Goal: Task Accomplishment & Management: Manage account settings

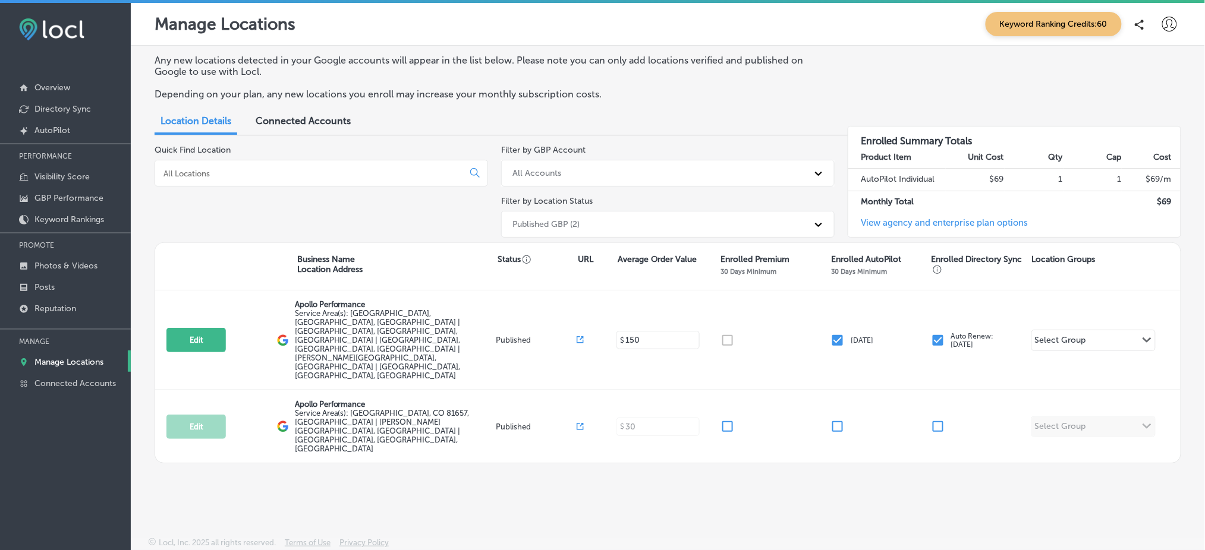
drag, startPoint x: 1013, startPoint y: 5, endPoint x: 699, endPoint y: 510, distance: 594.2
click at [699, 458] on div "Manage Locations Keyword Ranking Credits: 60 Any new locations detected in your…" at bounding box center [668, 278] width 1074 height 550
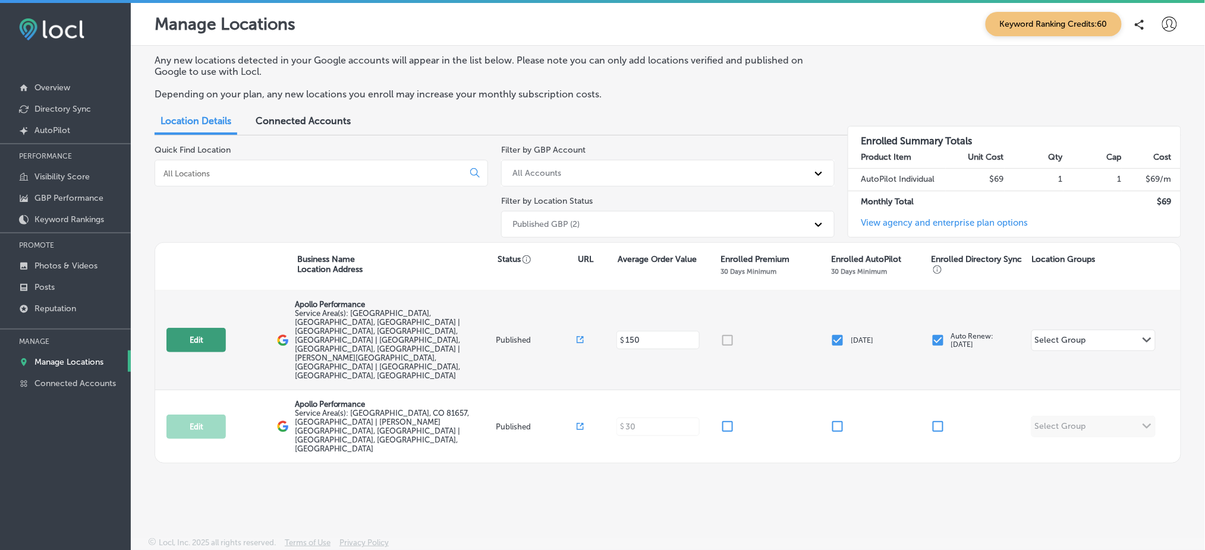
click at [203, 328] on button "Edit" at bounding box center [195, 340] width 59 height 24
select select "US"
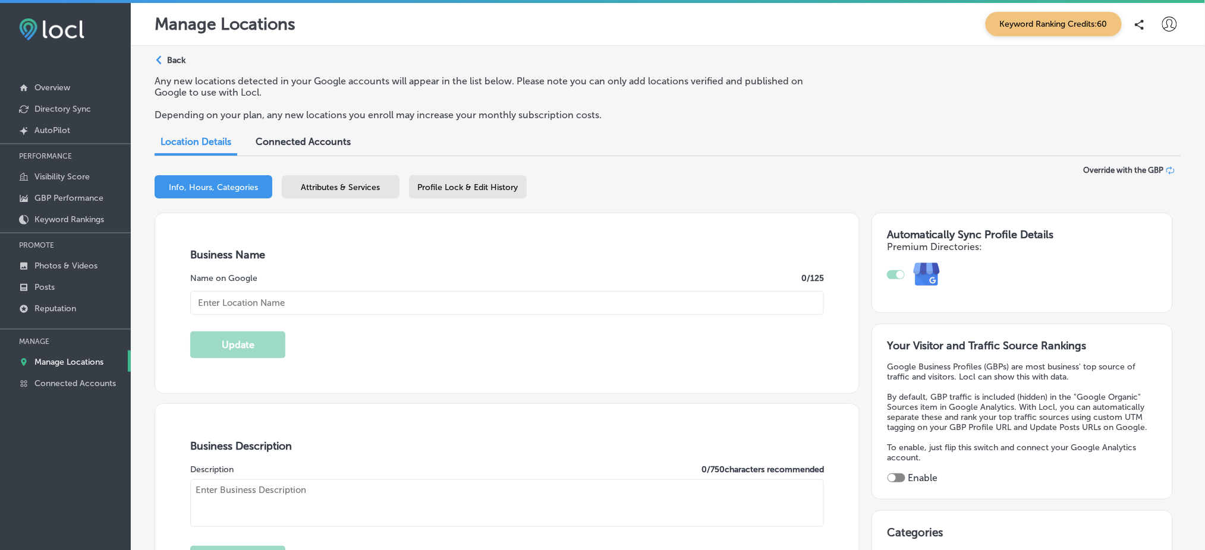
type input "Apollo Performance"
type textarea "Apollo Performance delivers elite physiotherapy directly to you—at home, in hot…"
type input "400 North Park Ave"
type input "Suite 12B"
type input "BRECKENRIDGE"
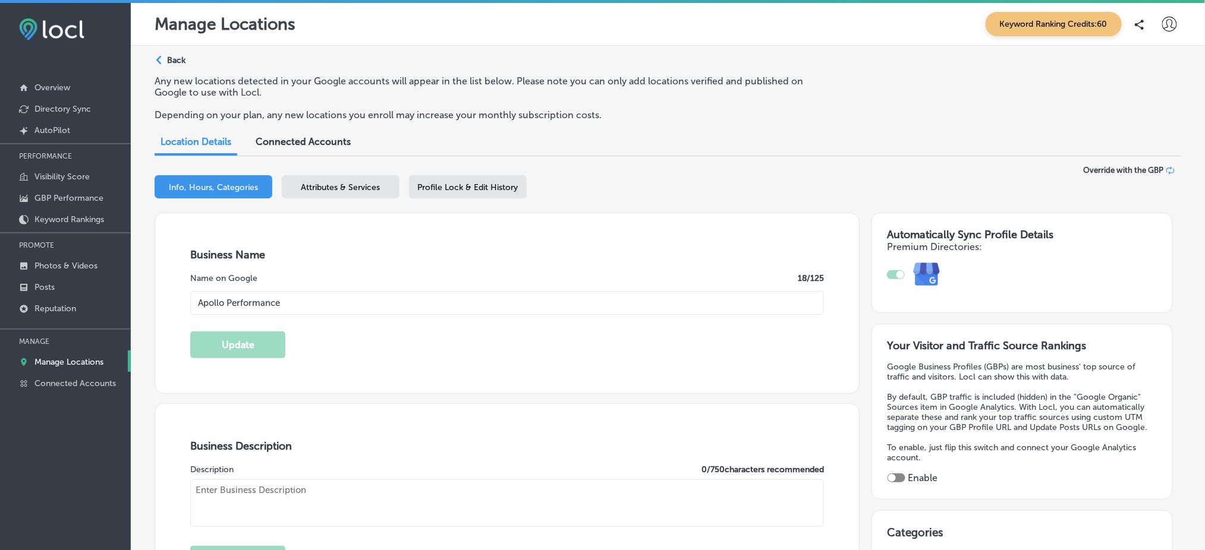
type input "80424"
type input "US"
type input "https://performwithapollo.com/"
checkbox input "true"
type textarea "Apollo Performance delivers elite physiotherapy directly to you—at home, in hot…"
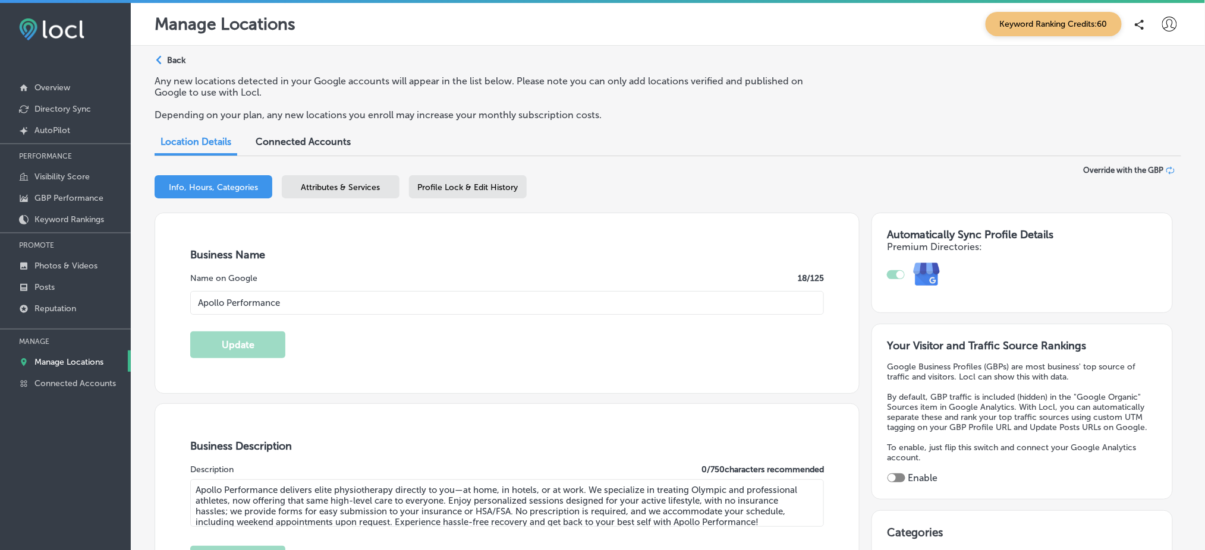
type input "+1 970 368 2378"
click at [68, 357] on p "Manage Locations" at bounding box center [68, 362] width 69 height 10
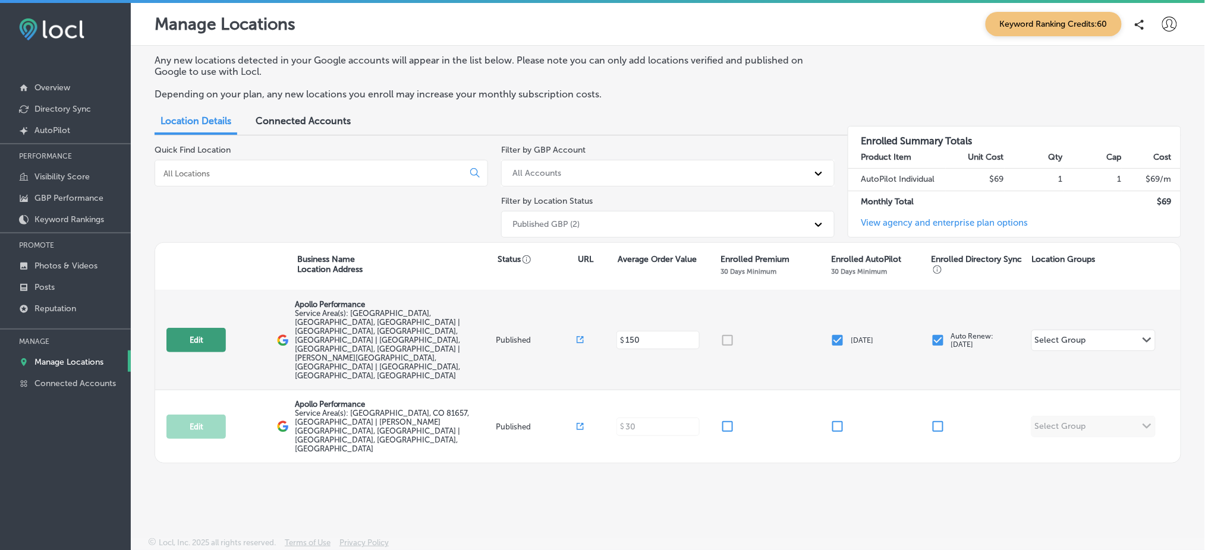
click at [203, 328] on button "Edit" at bounding box center [195, 340] width 59 height 24
select select "US"
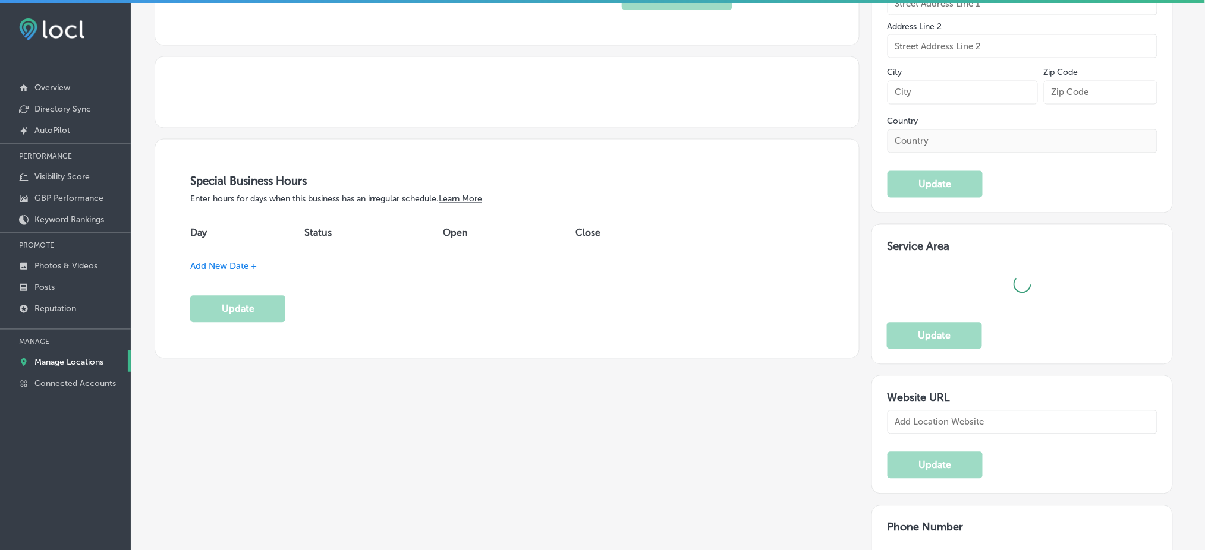
type textarea "Apollo Performance delivers elite physiotherapy directly to you—at home, in hot…"
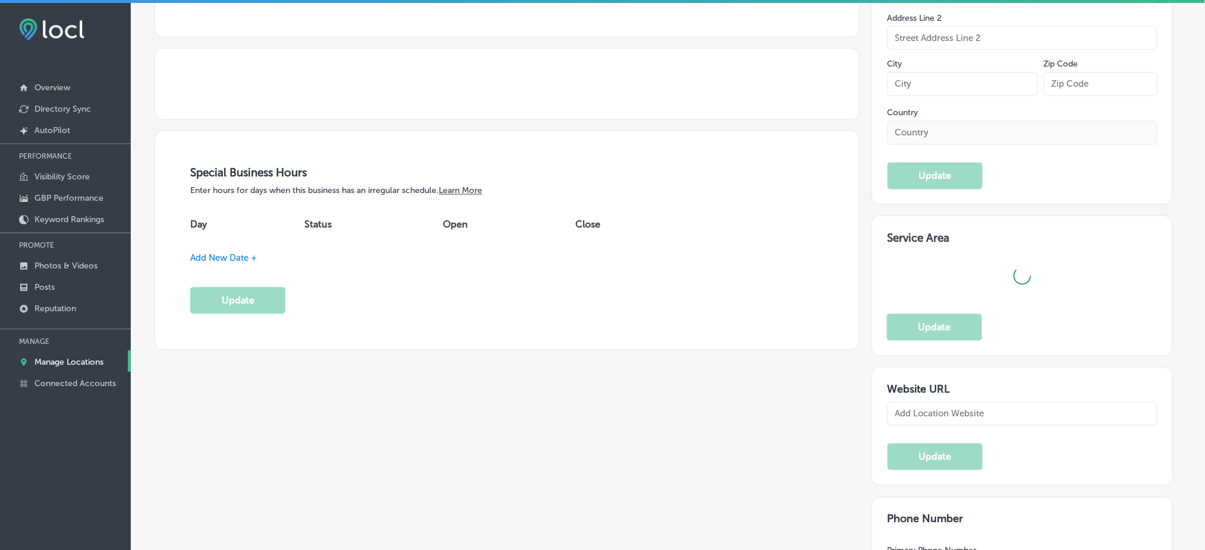
type textarea "Apollo Performance delivers elite physiotherapy directly to you—at home, in hot…"
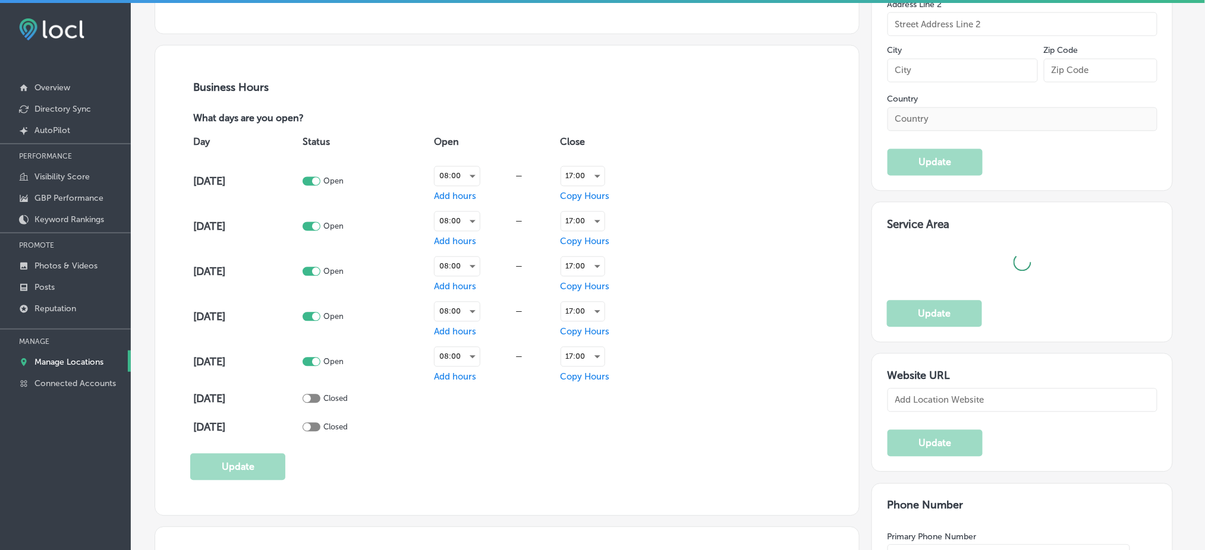
type input "400 North Park Ave"
type input "Suite 12B"
type input "BRECKENRIDGE"
type input "80424"
type input "US"
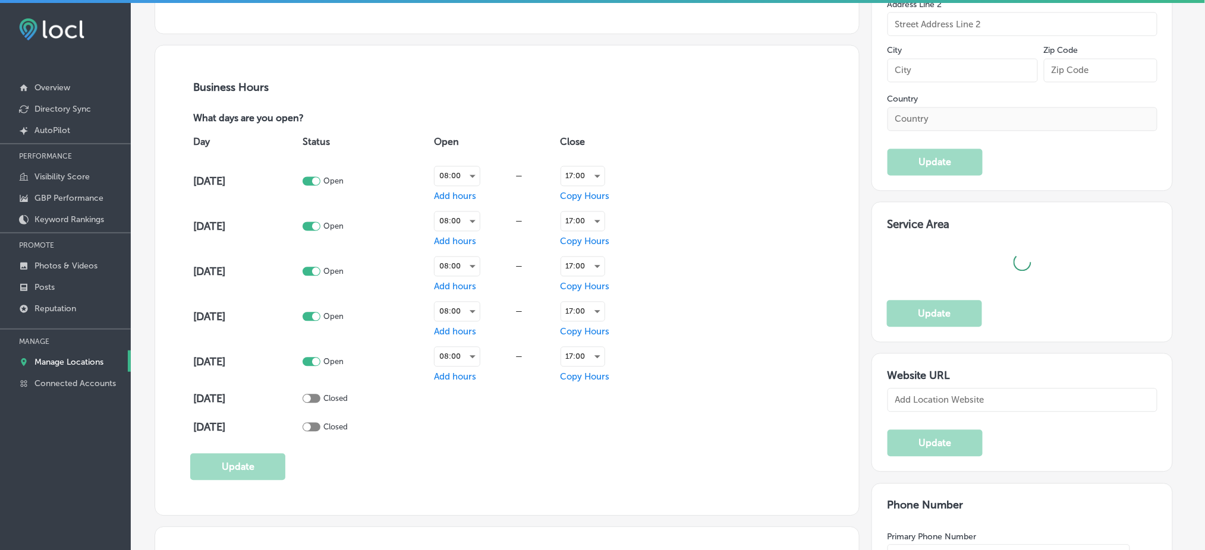
type input "https://performwithapollo.com/"
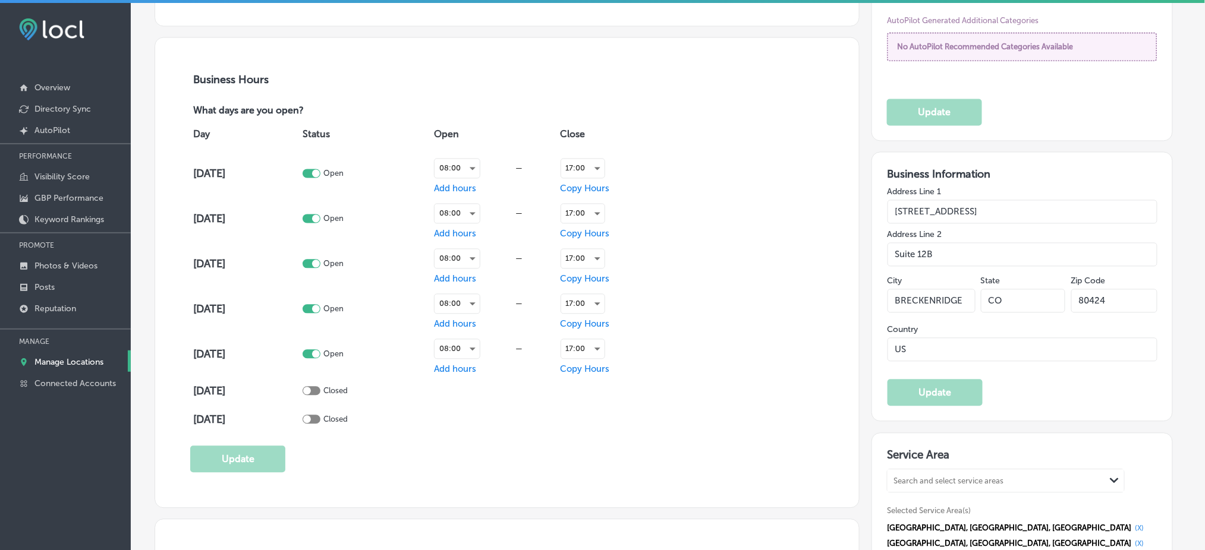
checkbox input "true"
type input "Apollo Performance"
type input "+1 970 368 2378"
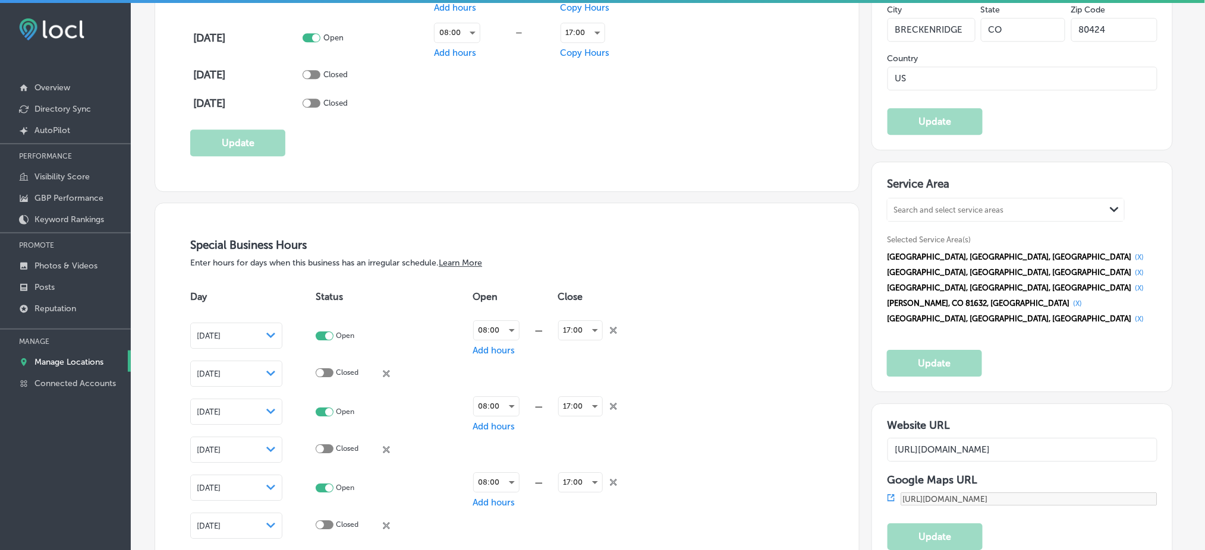
scroll to position [1115, 0]
click at [956, 437] on input "https://performwithapollo.com/" at bounding box center [1022, 449] width 270 height 24
click at [867, 270] on div "Automatically Sync Profile Details Premium Directories: Your Visitor and Traffi…" at bounding box center [1015, 280] width 313 height 2365
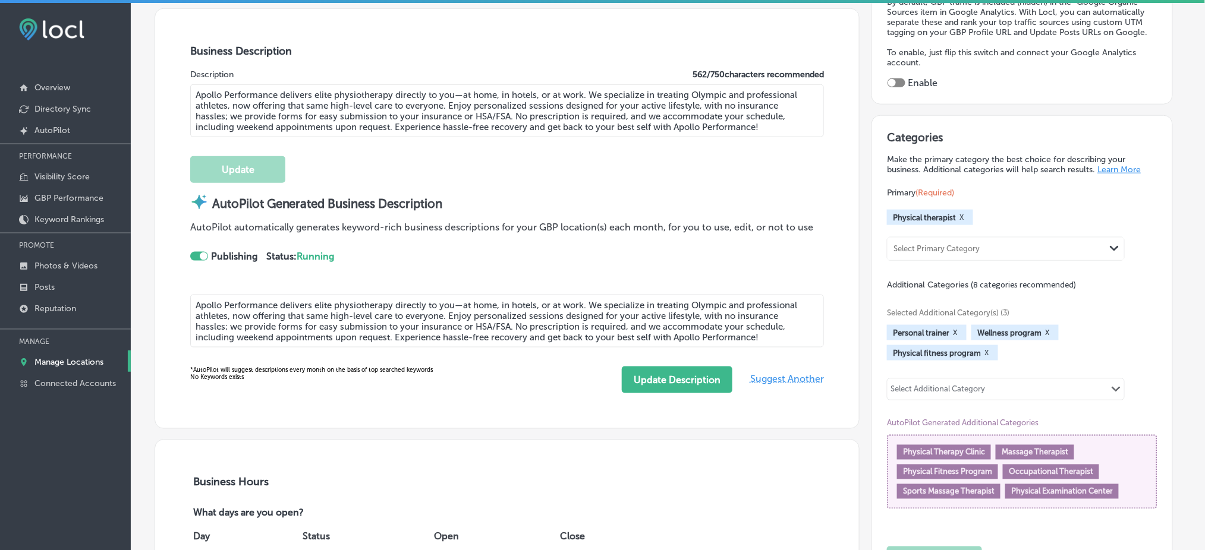
scroll to position [395, 0]
click at [944, 385] on div "Select Additional Category" at bounding box center [937, 392] width 94 height 14
type input "p"
type input "o"
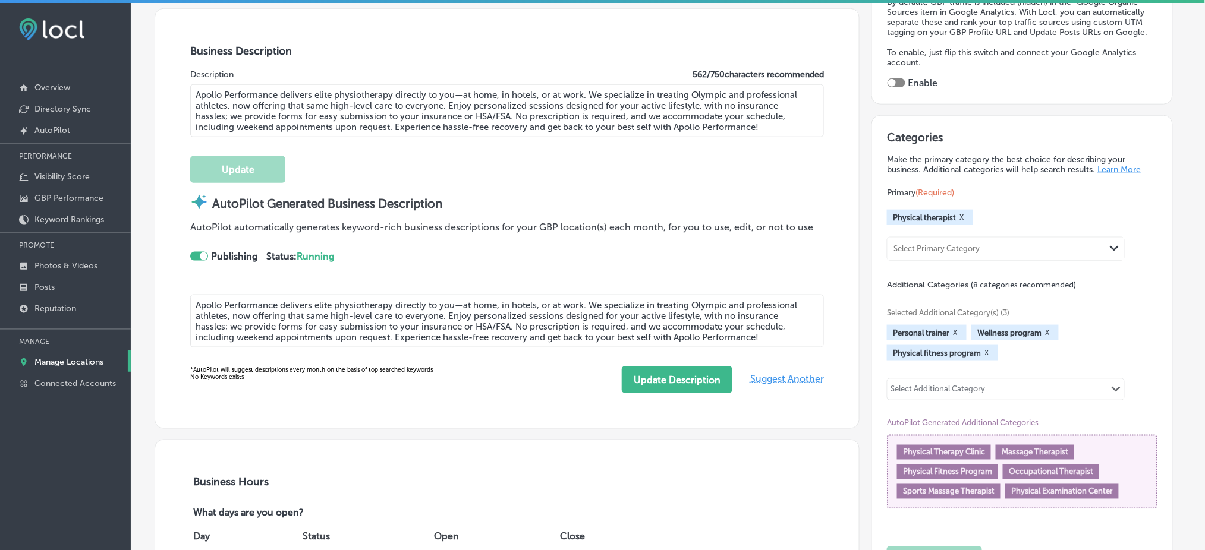
click at [806, 266] on div "AutoPilot automatically generates keyword-rich business descriptions for your G…" at bounding box center [501, 252] width 623 height 61
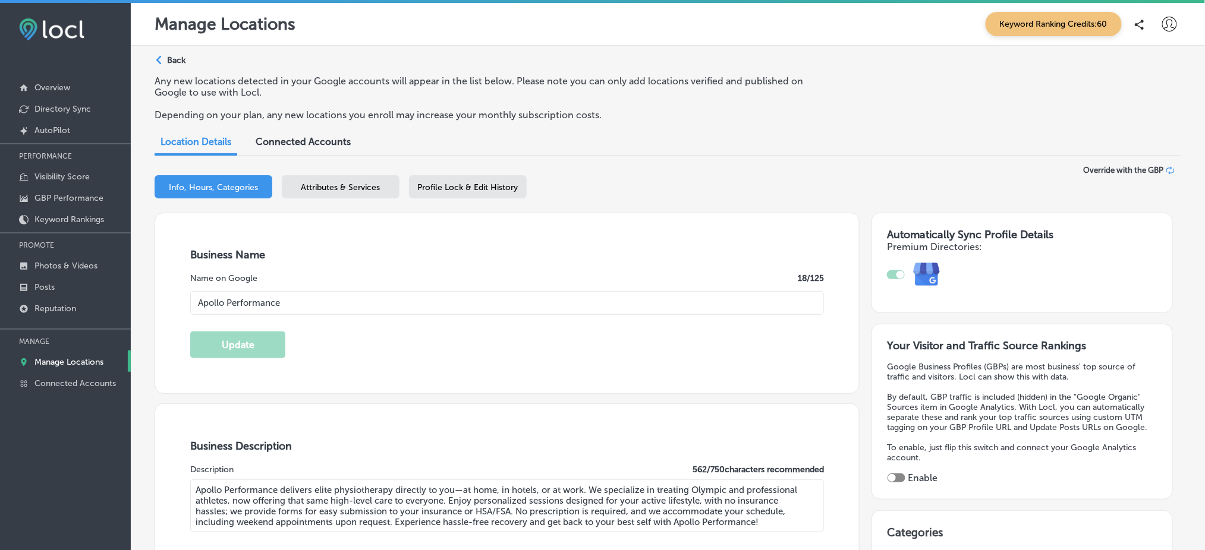
click at [339, 189] on span "Attributes & Services" at bounding box center [340, 187] width 79 height 10
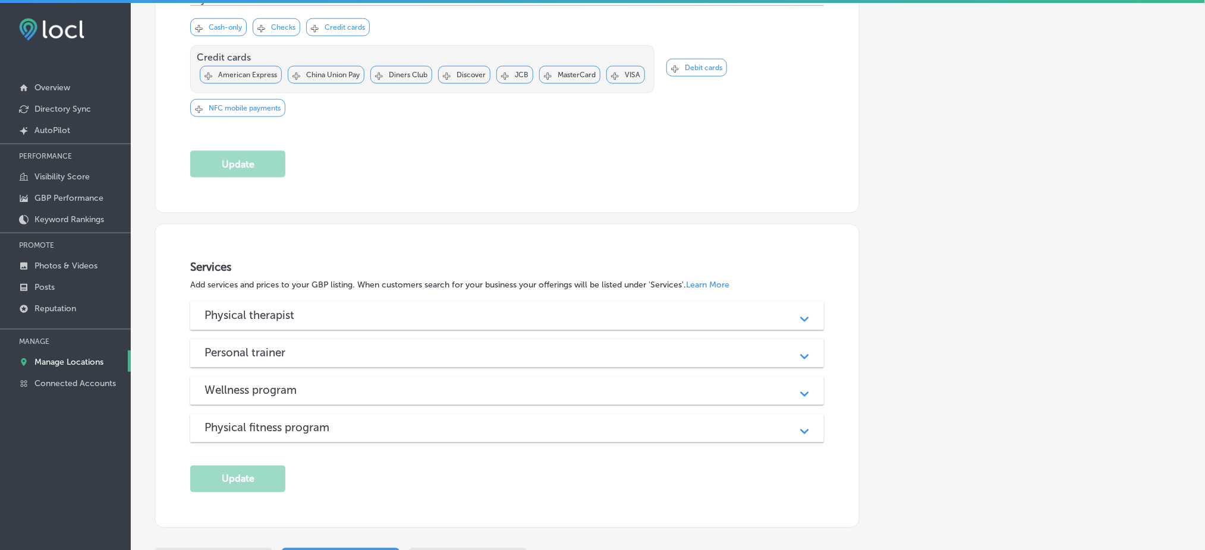
scroll to position [625, 0]
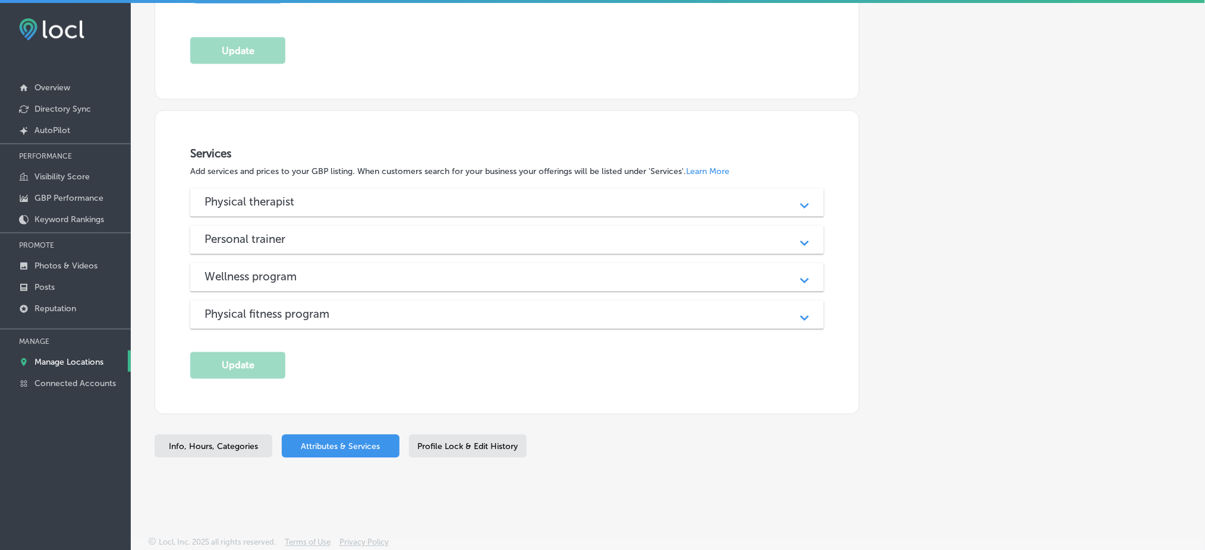
click at [718, 238] on div "Personal trainer" at bounding box center [506, 240] width 605 height 14
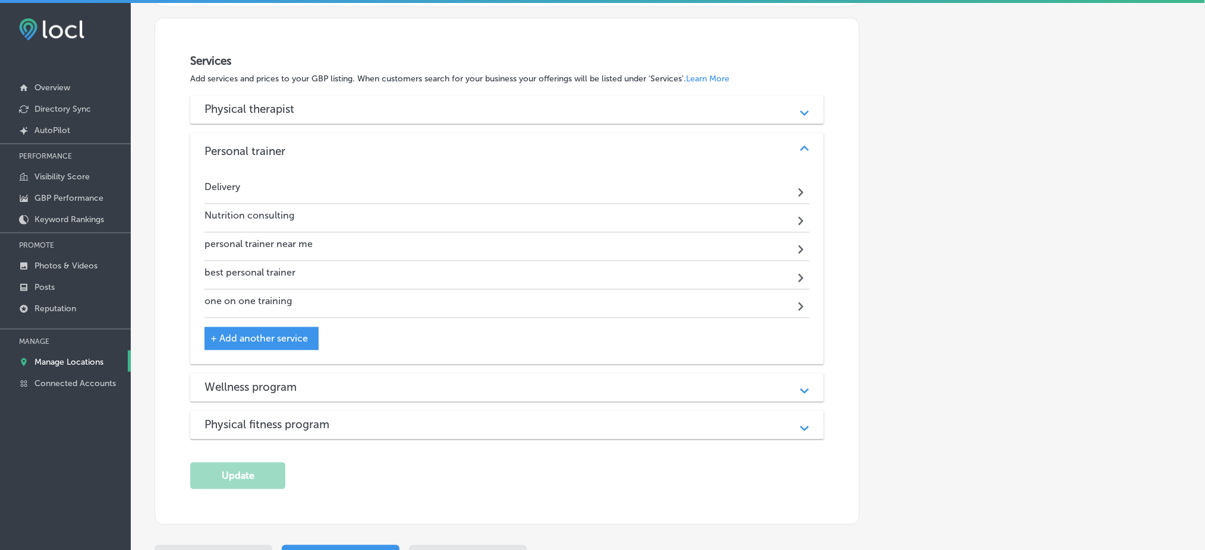
scroll to position [717, 0]
click at [42, 290] on link "Posts" at bounding box center [65, 286] width 131 height 21
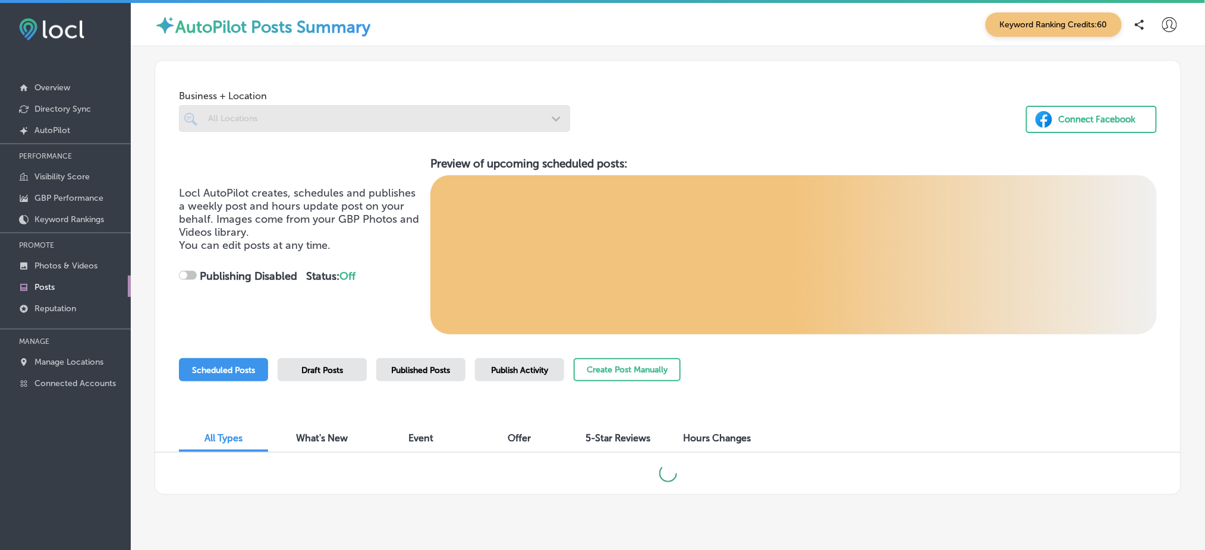
checkbox input "true"
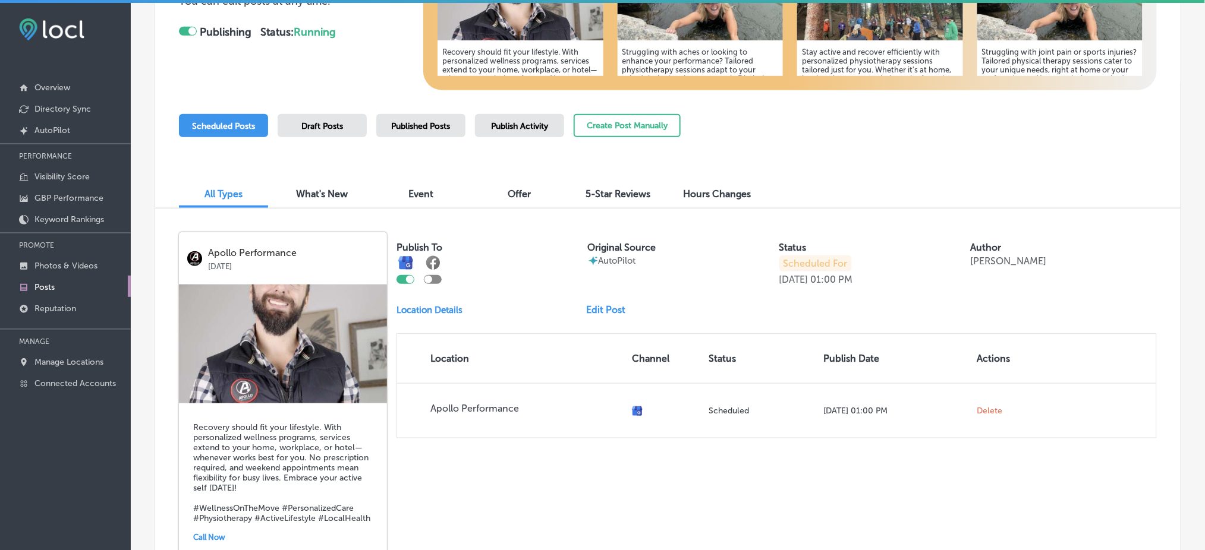
scroll to position [242, 0]
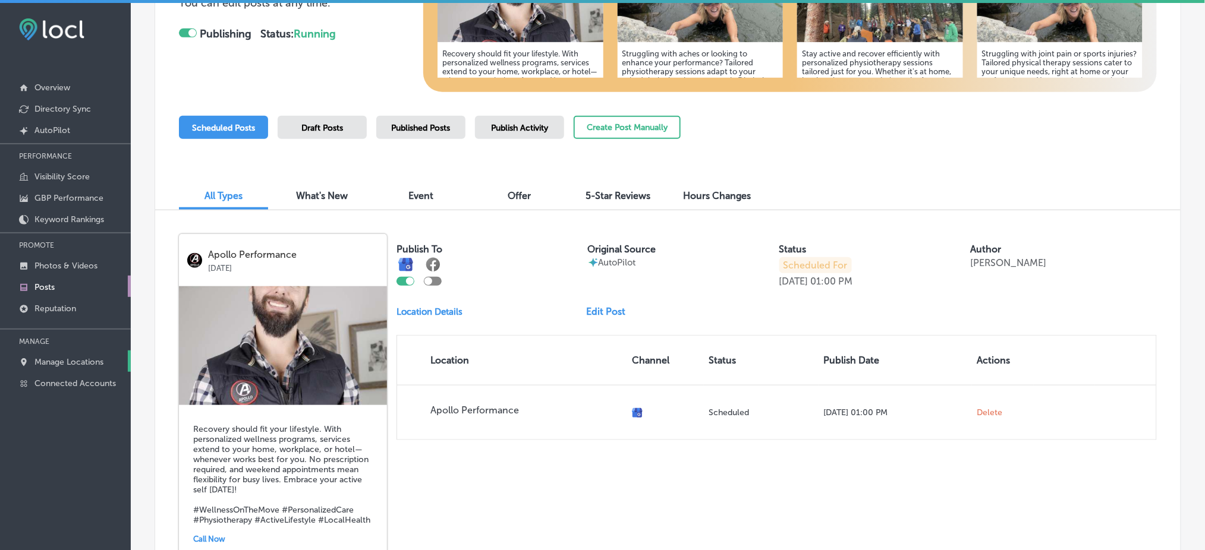
click at [70, 364] on link "Manage Locations" at bounding box center [65, 361] width 131 height 21
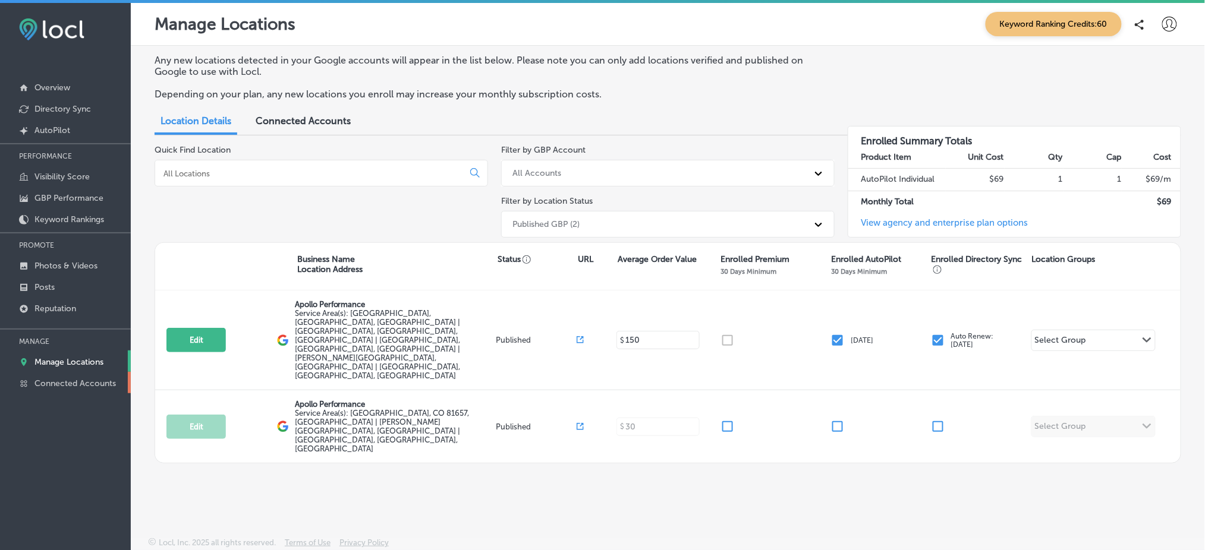
click at [92, 381] on p "Connected Accounts" at bounding box center [74, 384] width 81 height 10
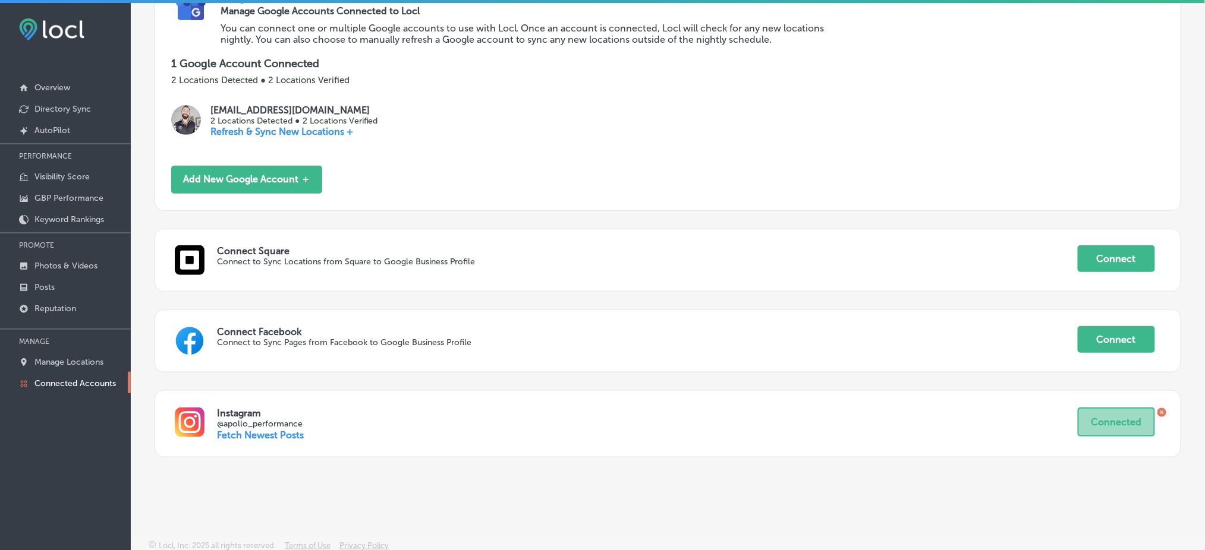
scroll to position [187, 0]
click at [55, 280] on link "Posts" at bounding box center [65, 286] width 131 height 21
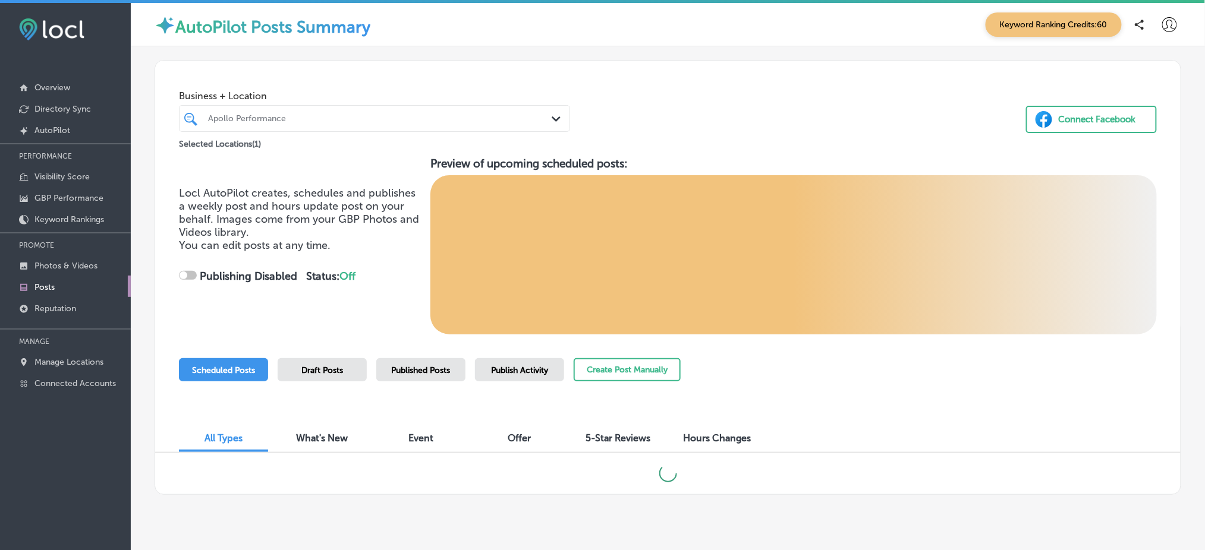
checkbox input "true"
click at [316, 373] on span "Draft Posts" at bounding box center [322, 370] width 42 height 10
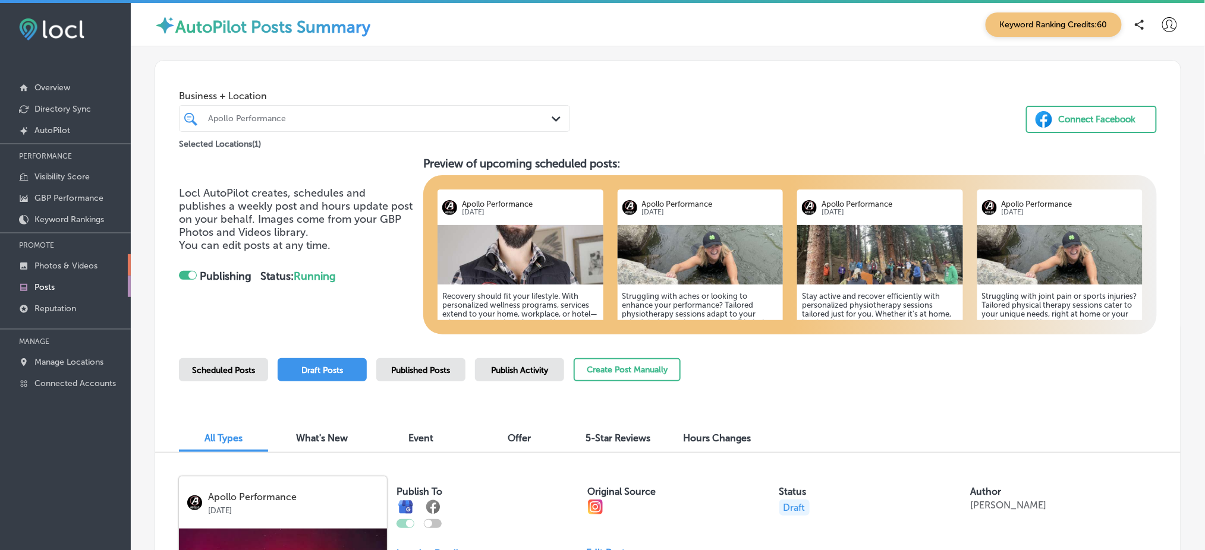
click at [102, 257] on link "Photos & Videos" at bounding box center [65, 264] width 131 height 21
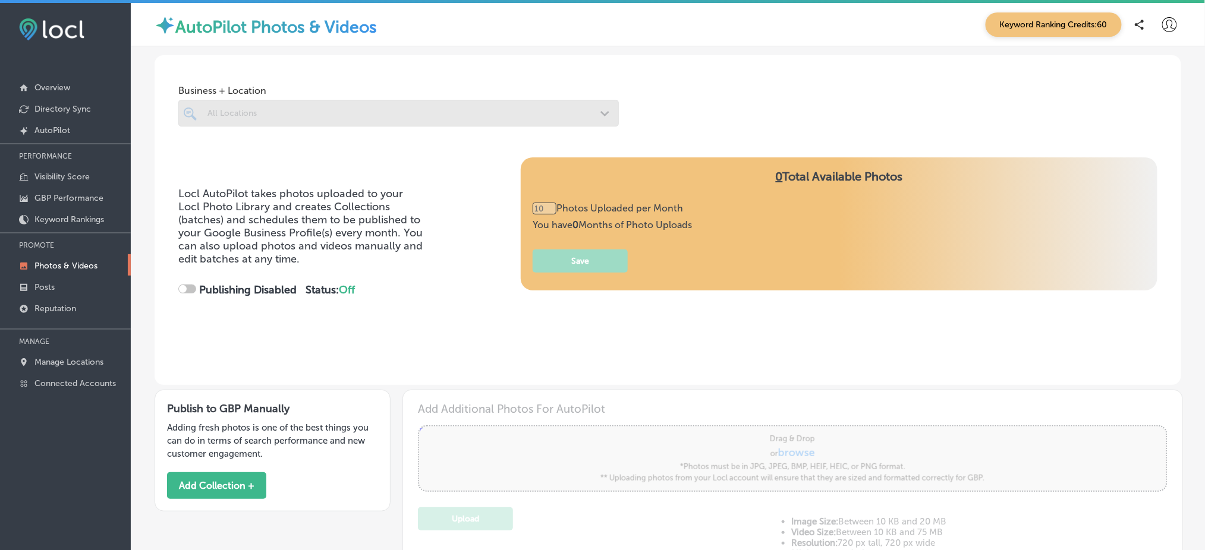
type input "0"
checkbox input "true"
type input "5"
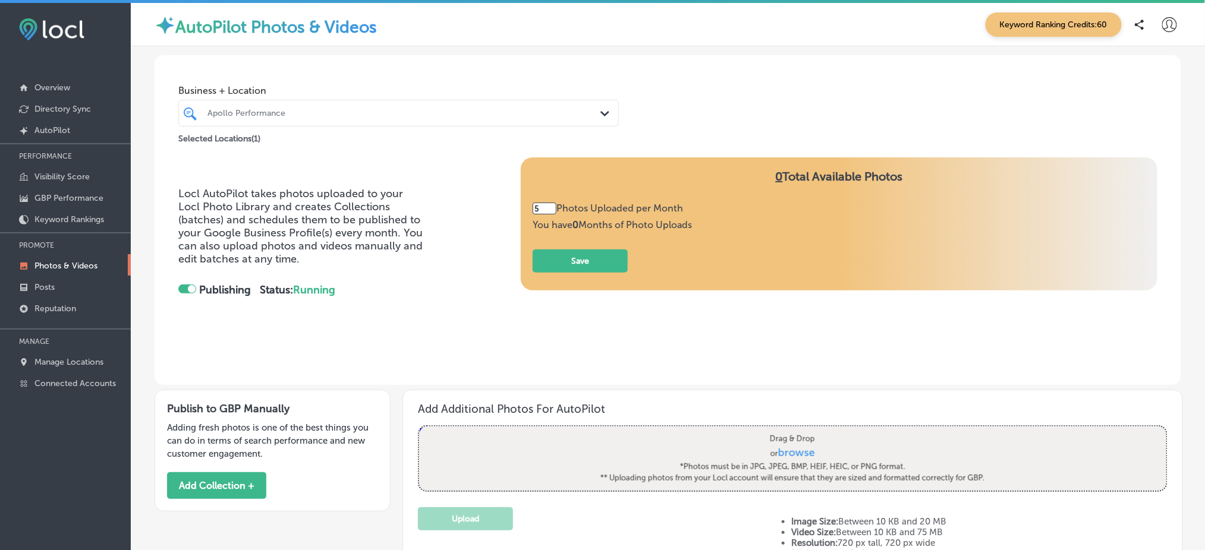
scroll to position [319, 0]
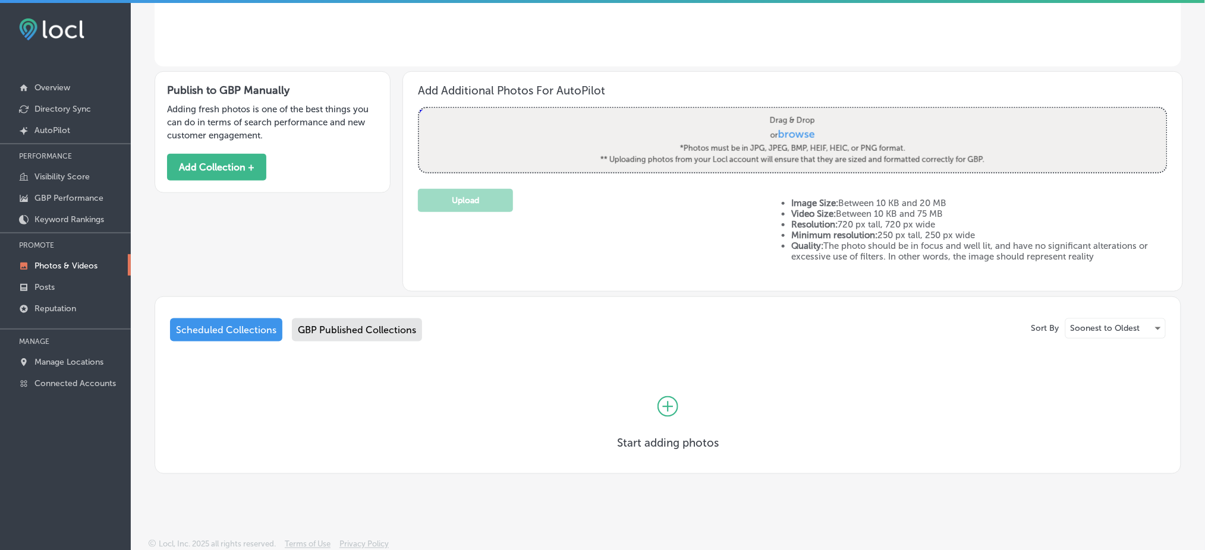
click at [345, 330] on div "GBP Published Collections" at bounding box center [357, 330] width 130 height 23
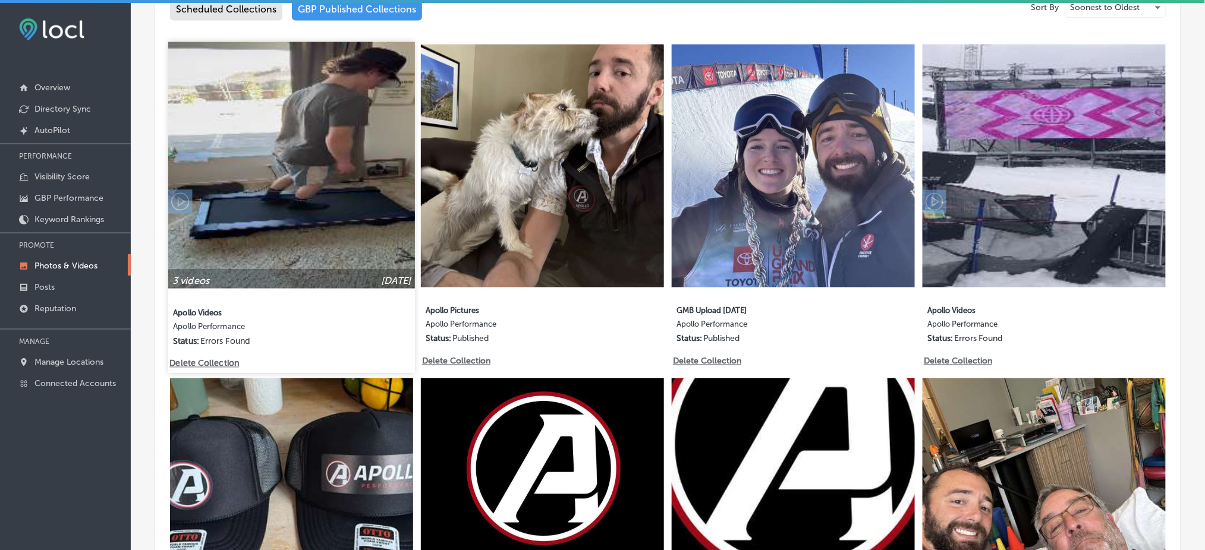
scroll to position [641, 0]
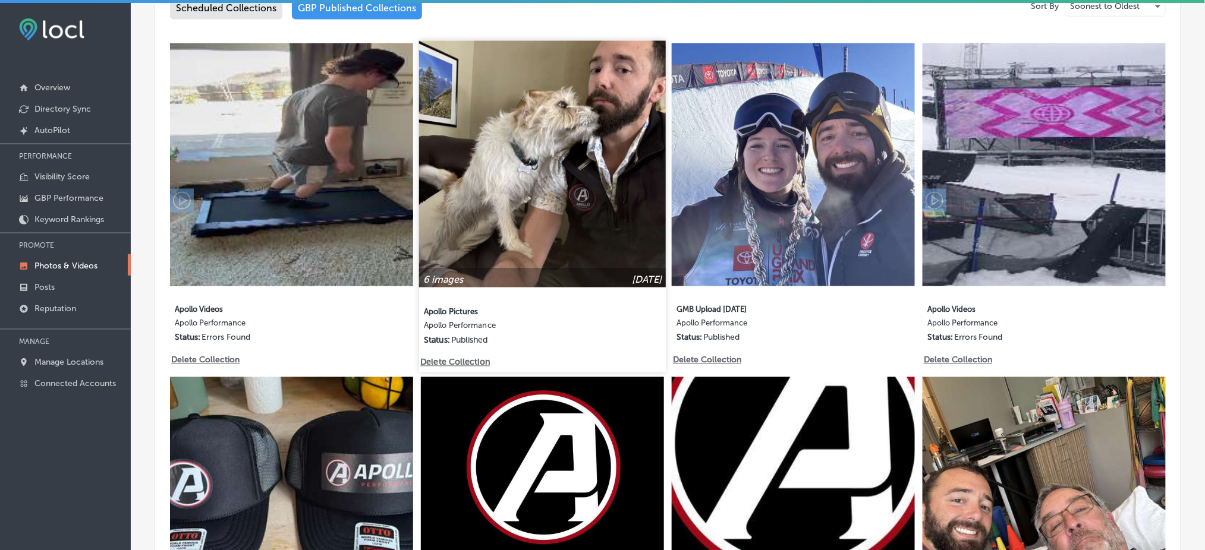
click at [508, 168] on img at bounding box center [542, 164] width 247 height 247
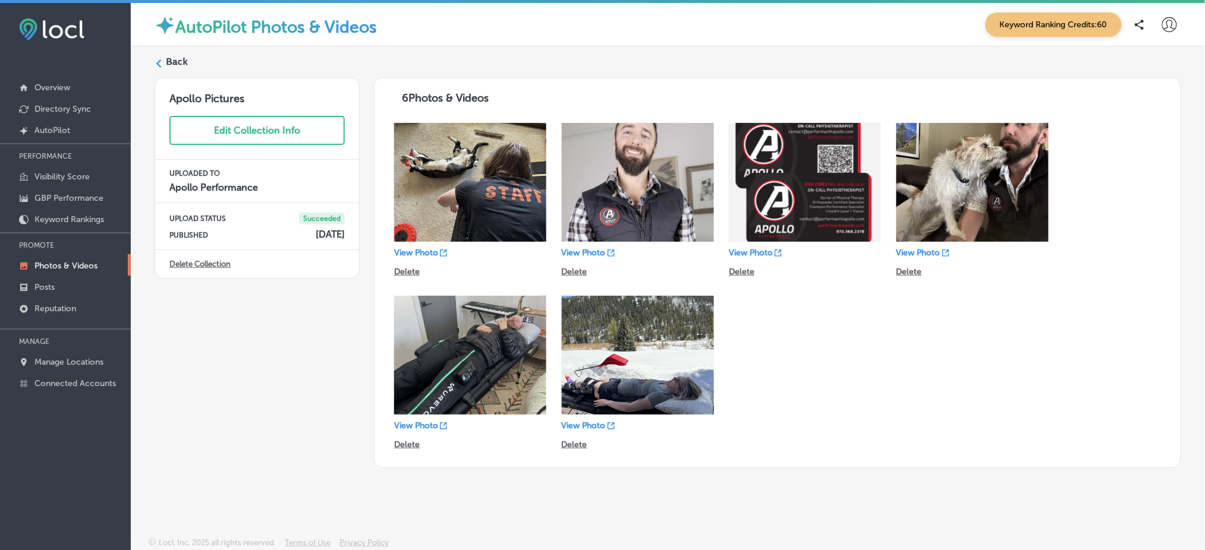
click at [174, 62] on label "Back" at bounding box center [177, 61] width 22 height 13
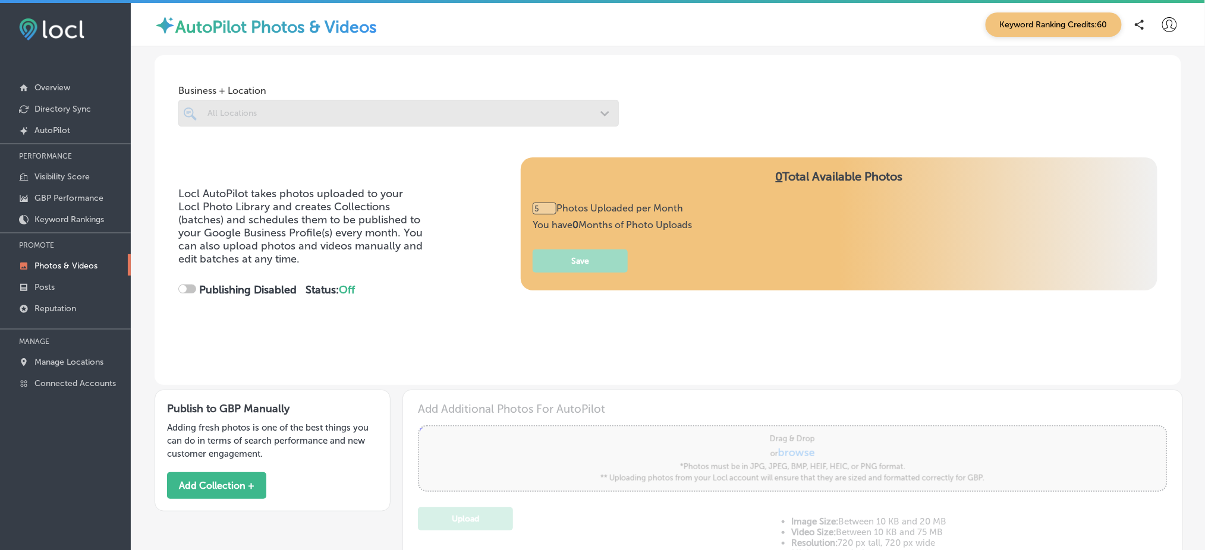
type input "0"
checkbox input "true"
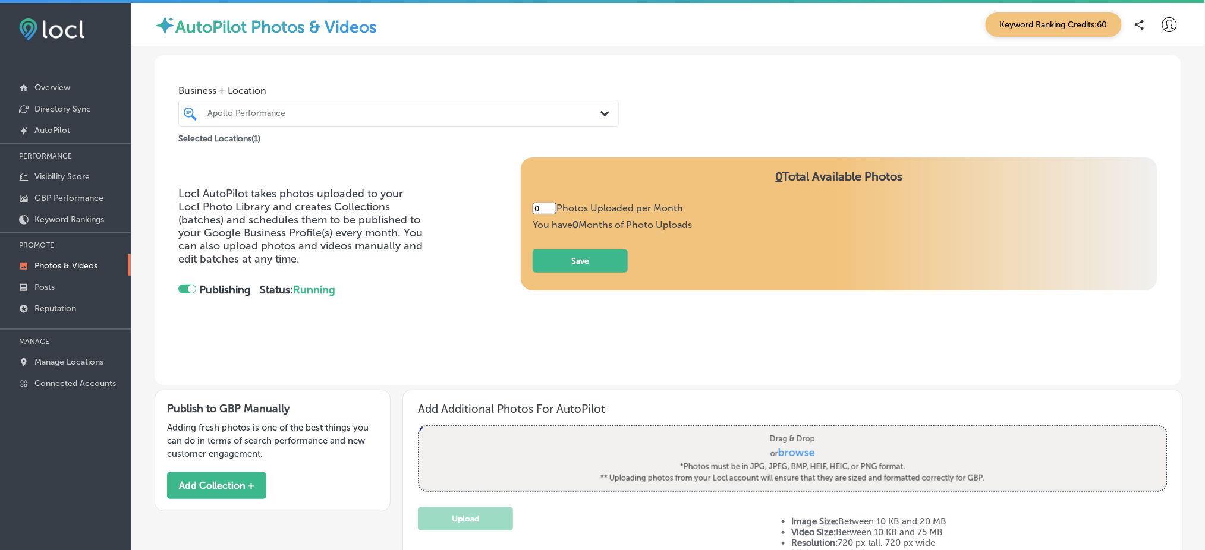
type input "5"
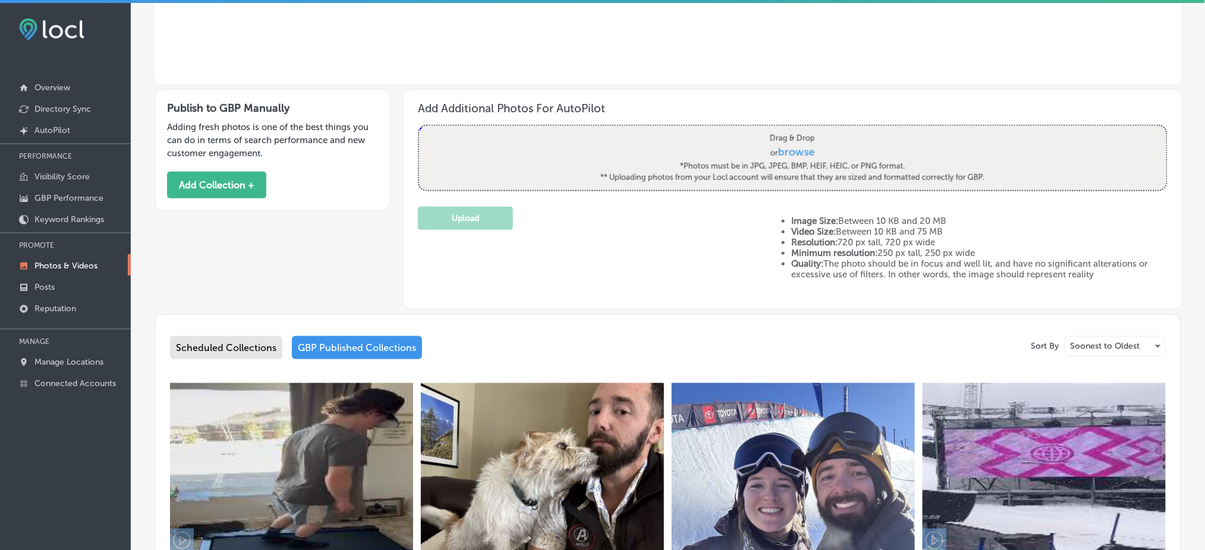
scroll to position [301, 0]
click at [74, 88] on link "Overview" at bounding box center [65, 86] width 131 height 21
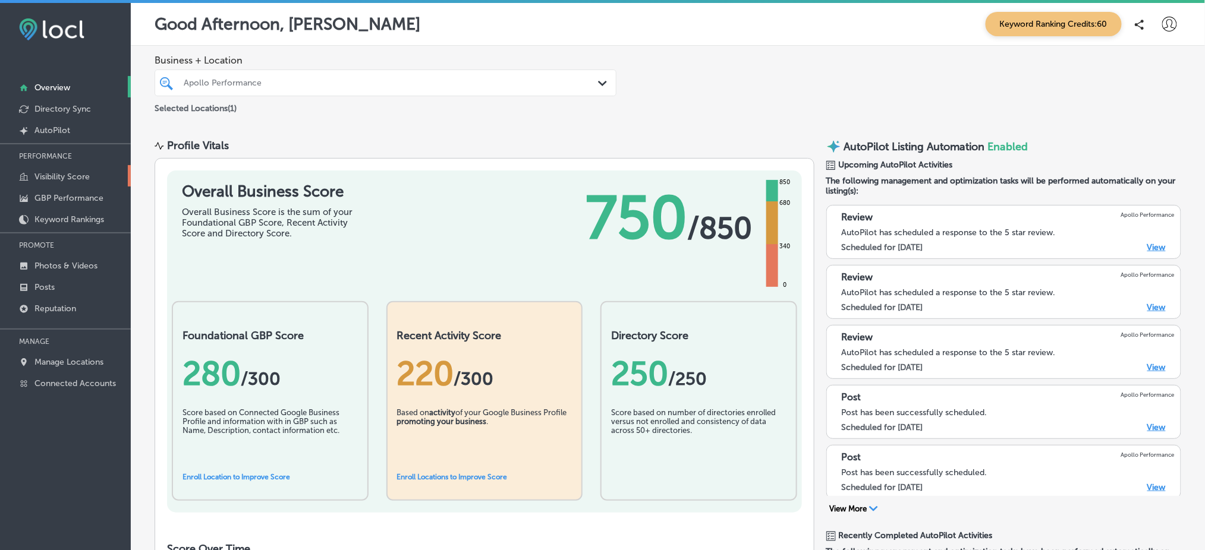
click at [68, 178] on p "Visibility Score" at bounding box center [61, 177] width 55 height 10
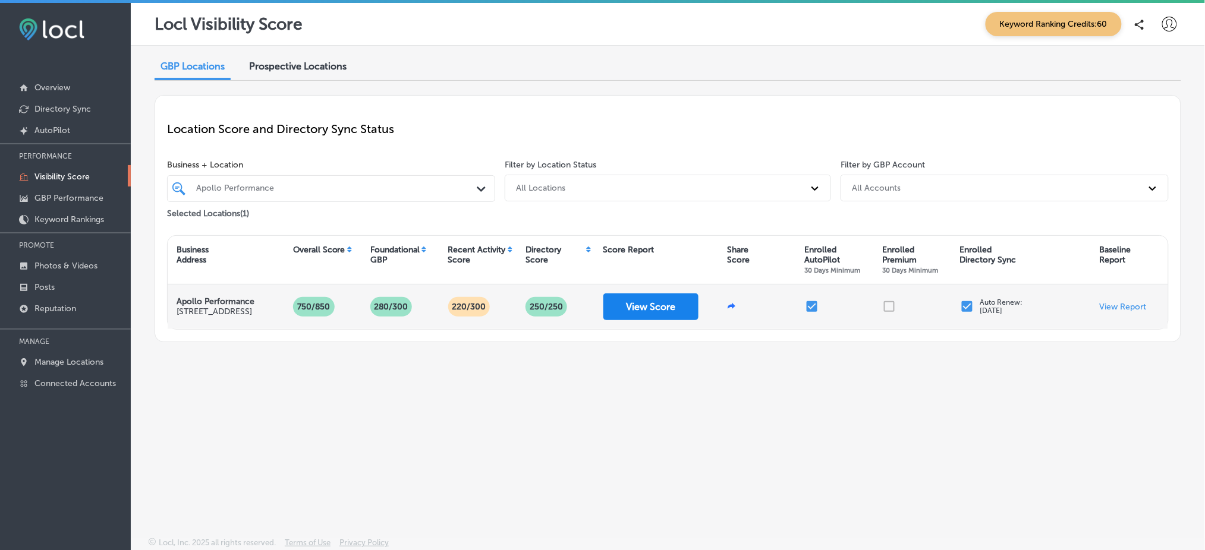
click at [653, 308] on button "View Score" at bounding box center [650, 307] width 95 height 27
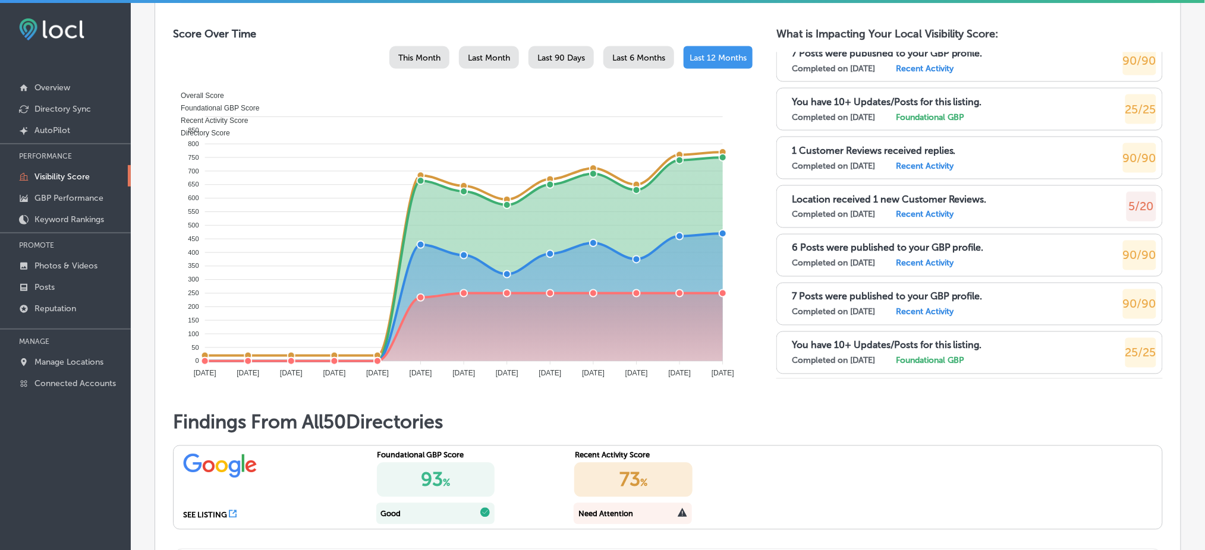
scroll to position [512, 0]
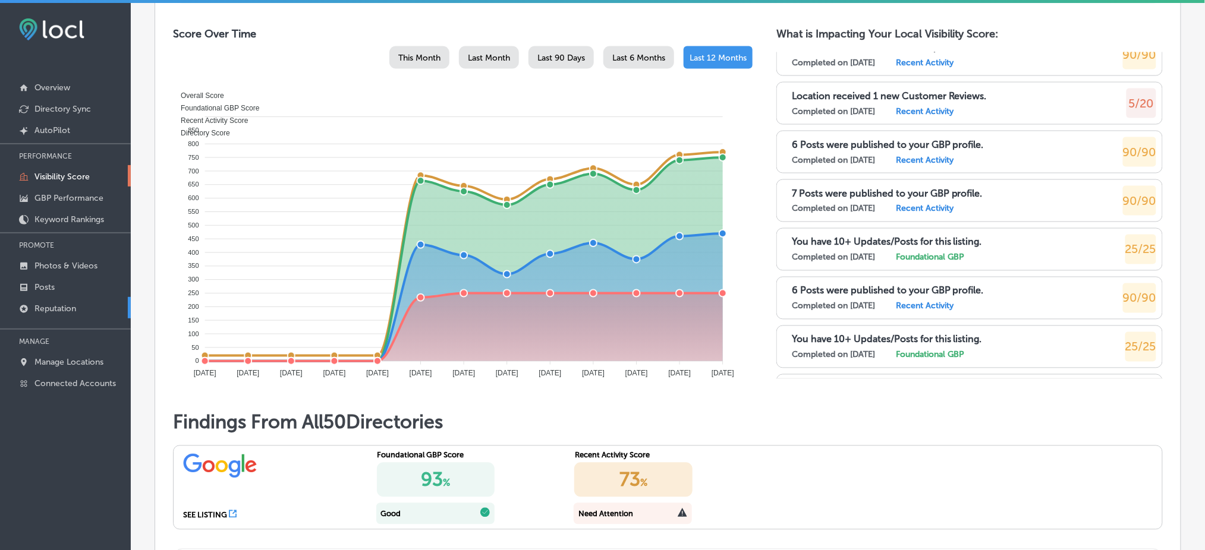
click at [58, 304] on p "Reputation" at bounding box center [55, 309] width 42 height 10
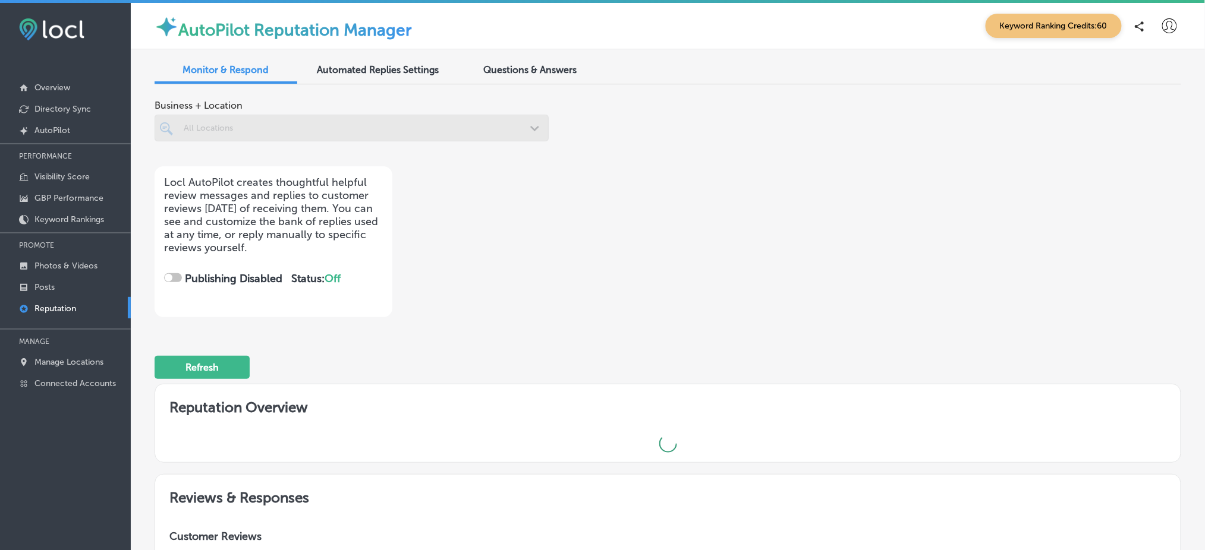
checkbox input "true"
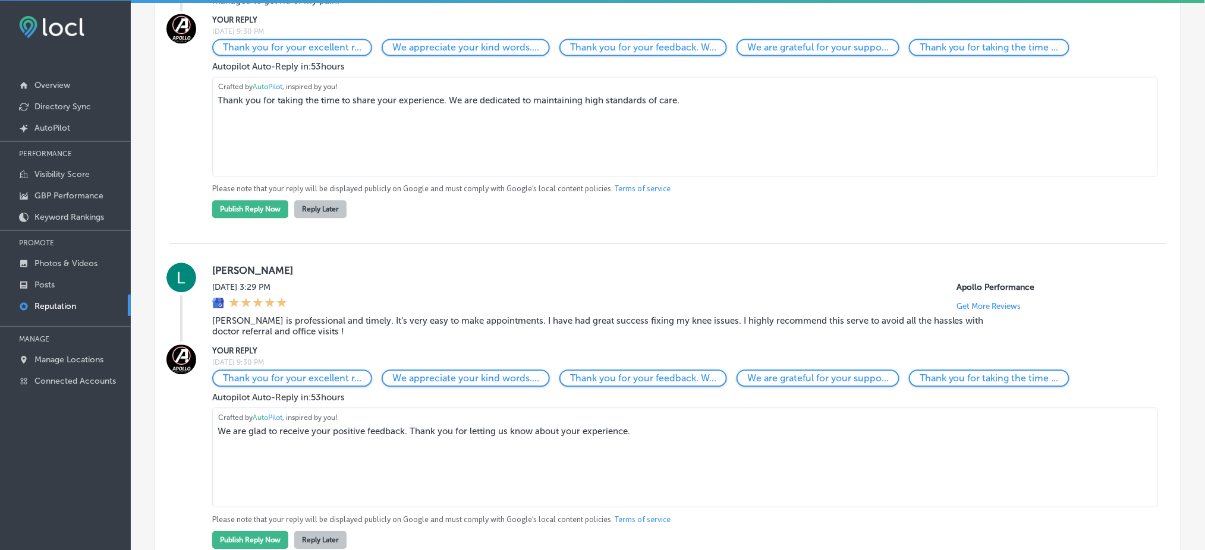
scroll to position [963, 0]
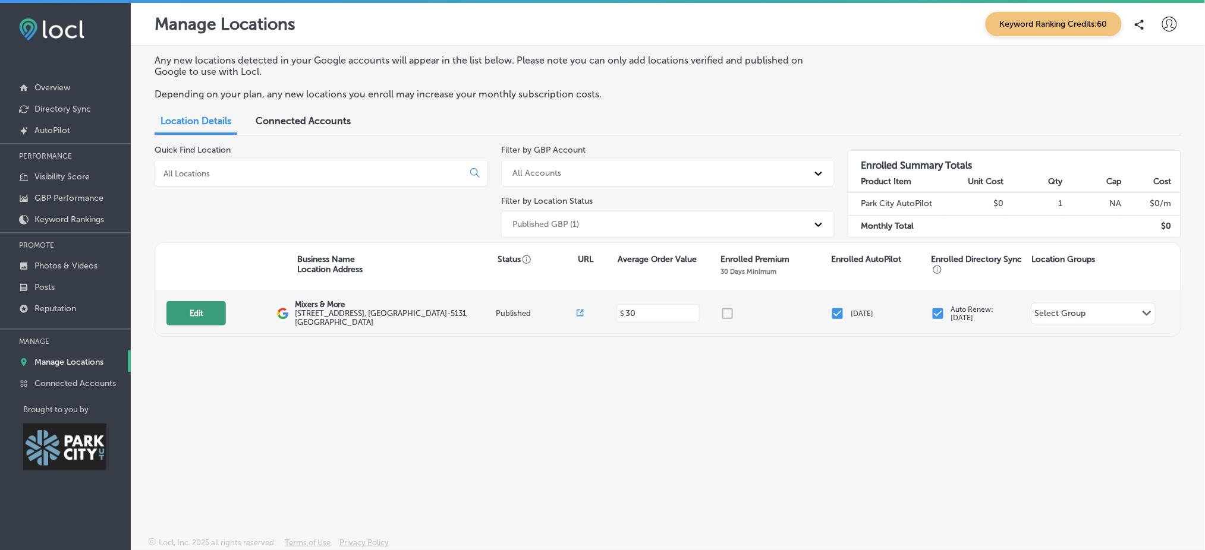
click at [201, 311] on button "Edit" at bounding box center [195, 313] width 59 height 24
select select "US"
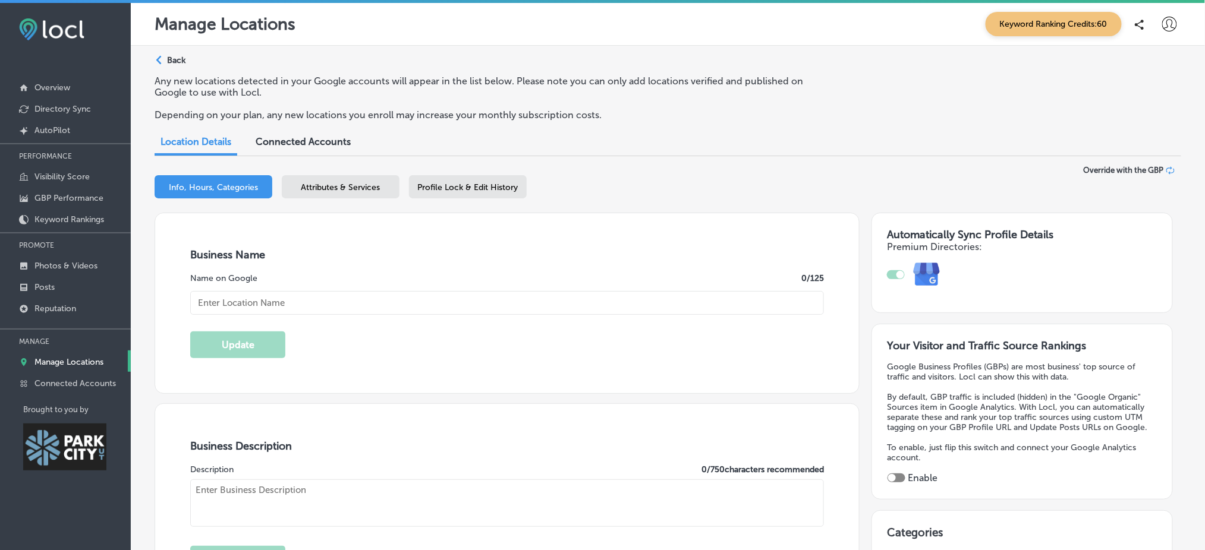
checkbox input "true"
type input "Mixers & More"
type textarea "Mixers & More redefines the convenience store experience by offering thoughtful…"
type input "136 Heber Ave"
type input "Suite 101"
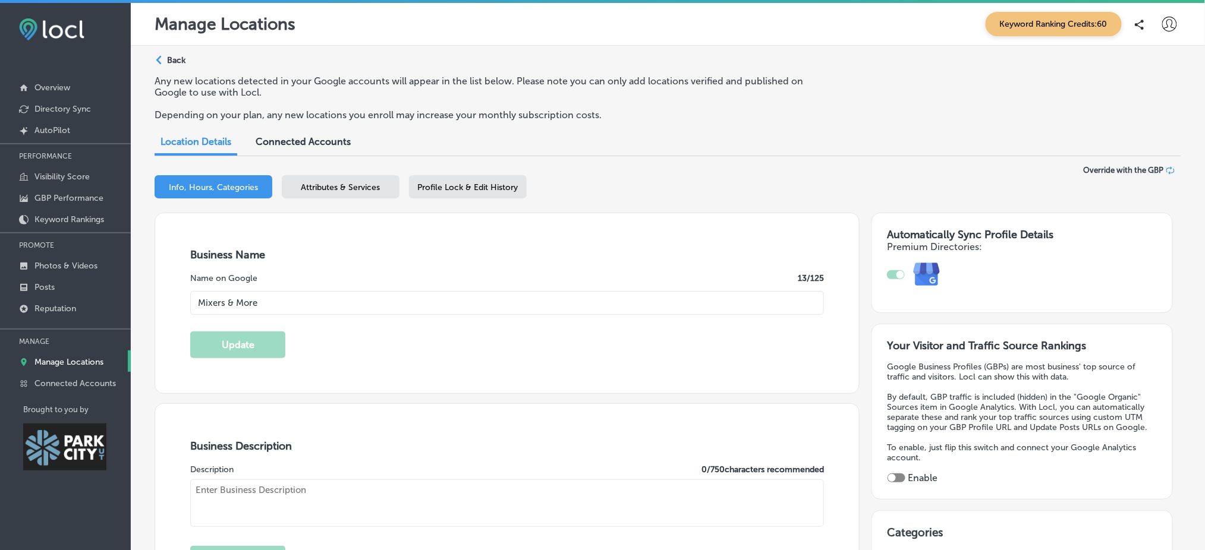
type input "Park City"
type input "84060-5131"
type input "US"
type input "http://mixersandmore.cloveronline.com/"
type input "30"
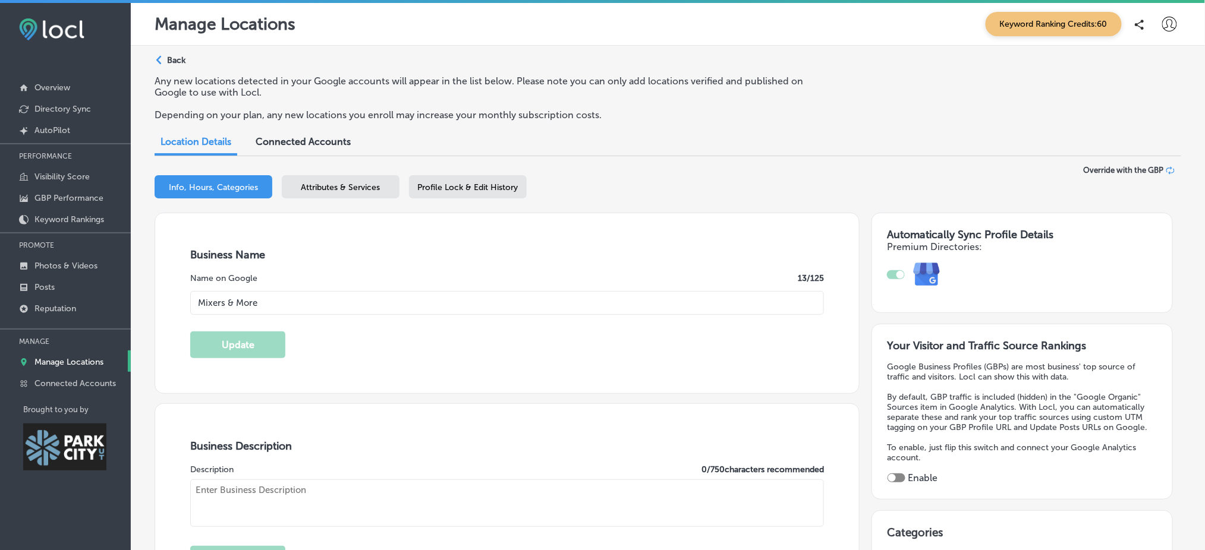
type textarea "We’re a women-owned boutique and your one-stop shop for all things sipping—with…"
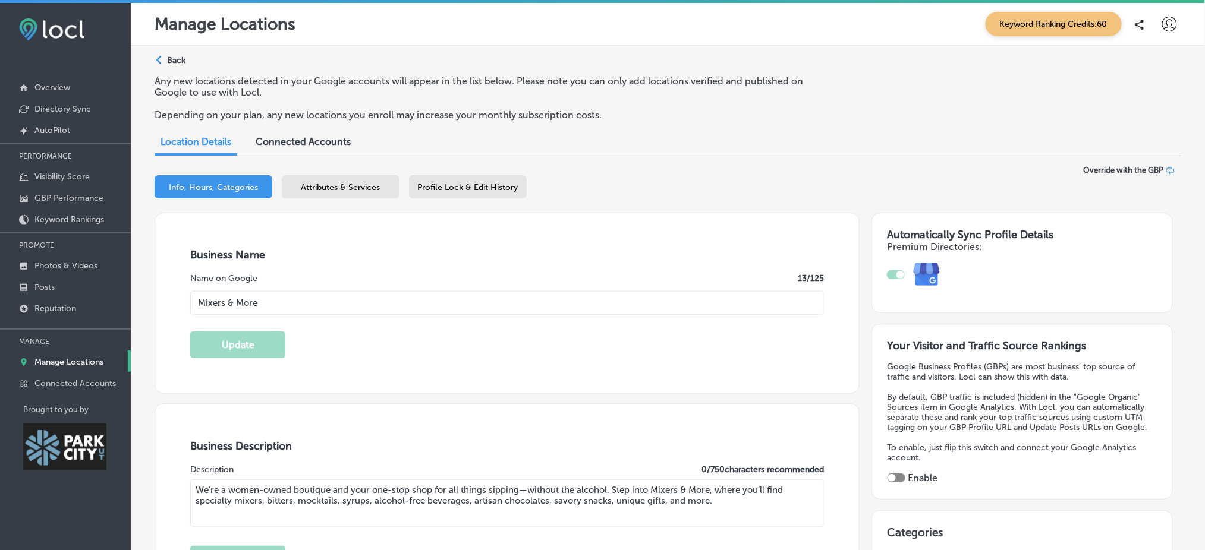
type input "+1 385 479 5617"
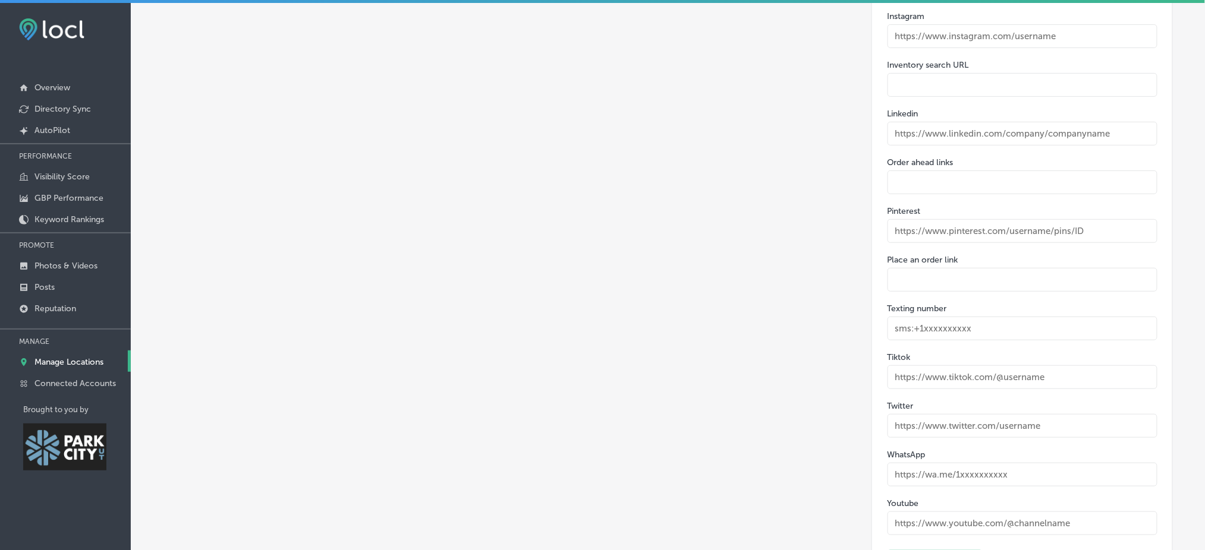
scroll to position [1814, 0]
click at [920, 269] on input "text" at bounding box center [1022, 281] width 270 height 24
paste input "https://mixersandmore.cloveronline.com/"
type input "https://mixersandmore.cloveronline.com/"
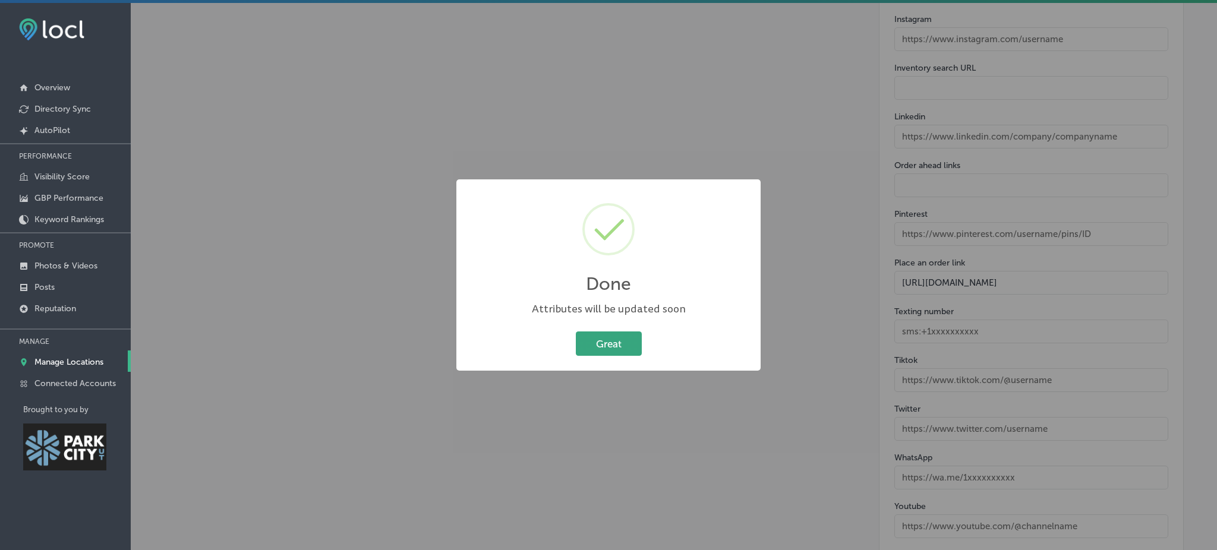
click at [616, 338] on button "Great" at bounding box center [609, 344] width 66 height 24
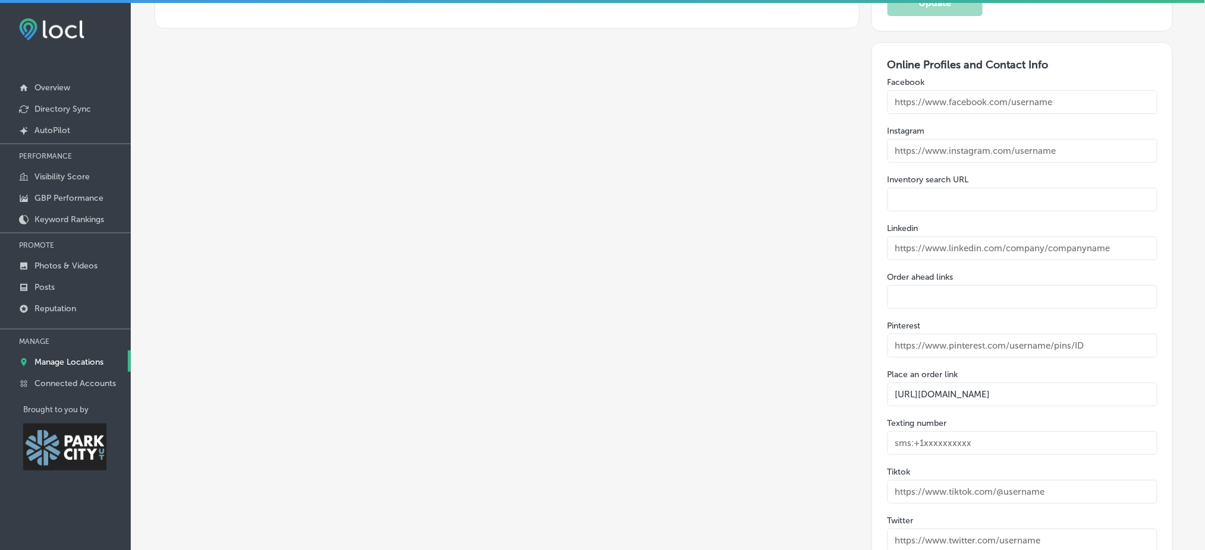
scroll to position [1701, 0]
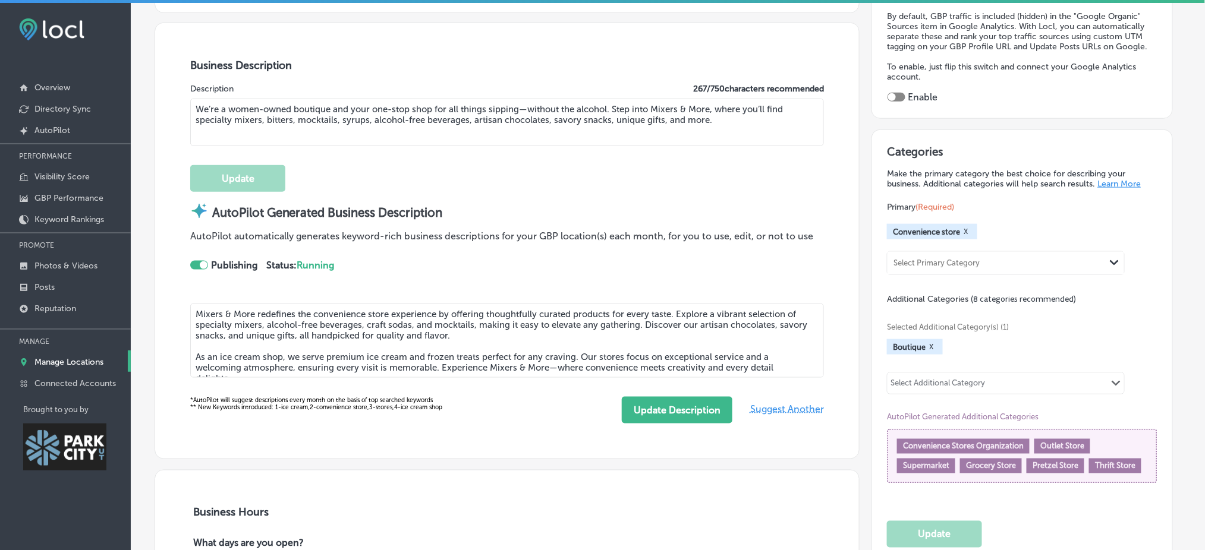
scroll to position [0, 0]
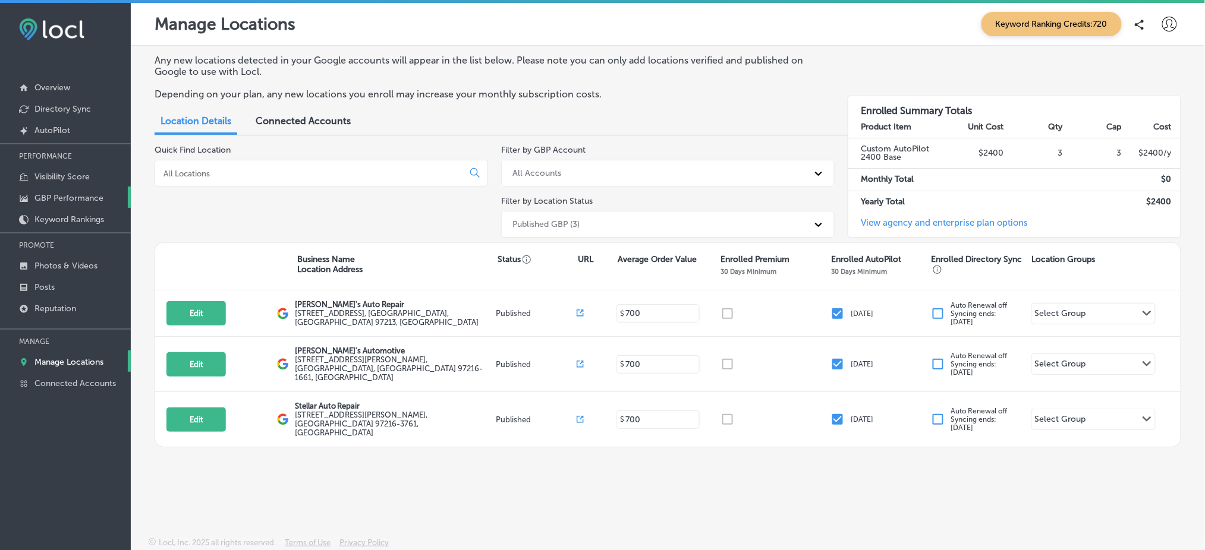
click at [91, 190] on link "GBP Performance" at bounding box center [65, 197] width 131 height 21
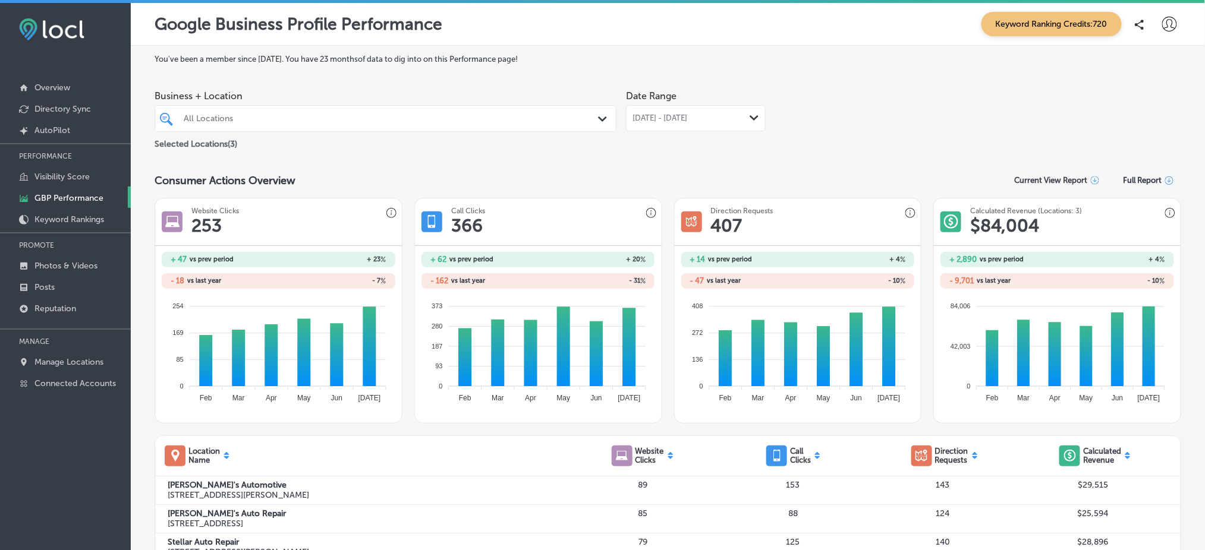
click at [749, 121] on div "Path Created with Sketch." at bounding box center [754, 119] width 10 height 10
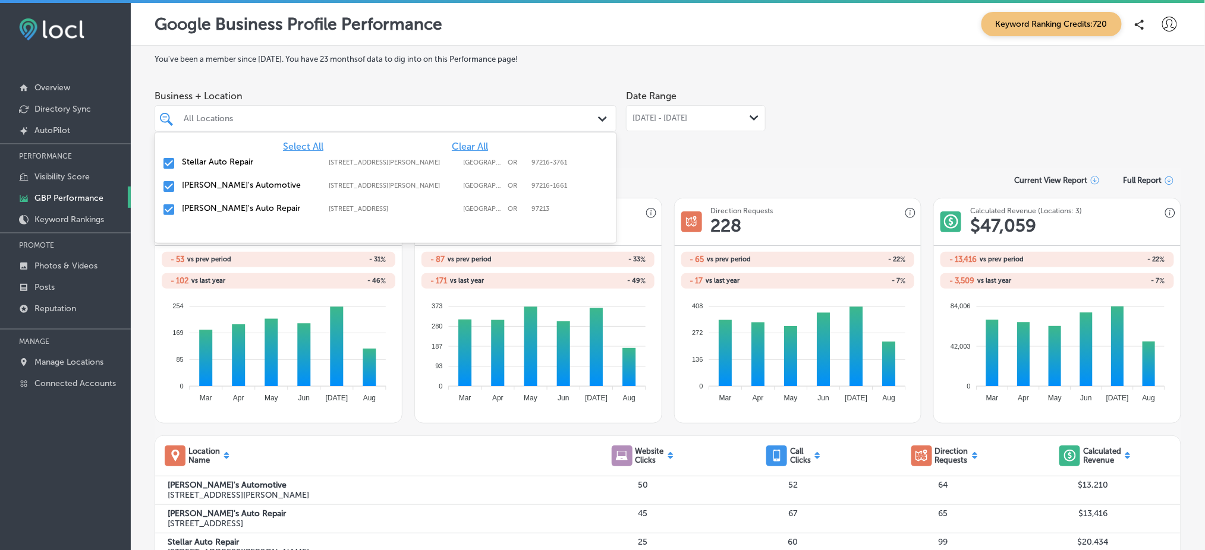
click at [591, 118] on div "All Locations Path Created with Sketch." at bounding box center [385, 118] width 461 height 18
click at [174, 160] on input "checkbox" at bounding box center [169, 163] width 14 height 14
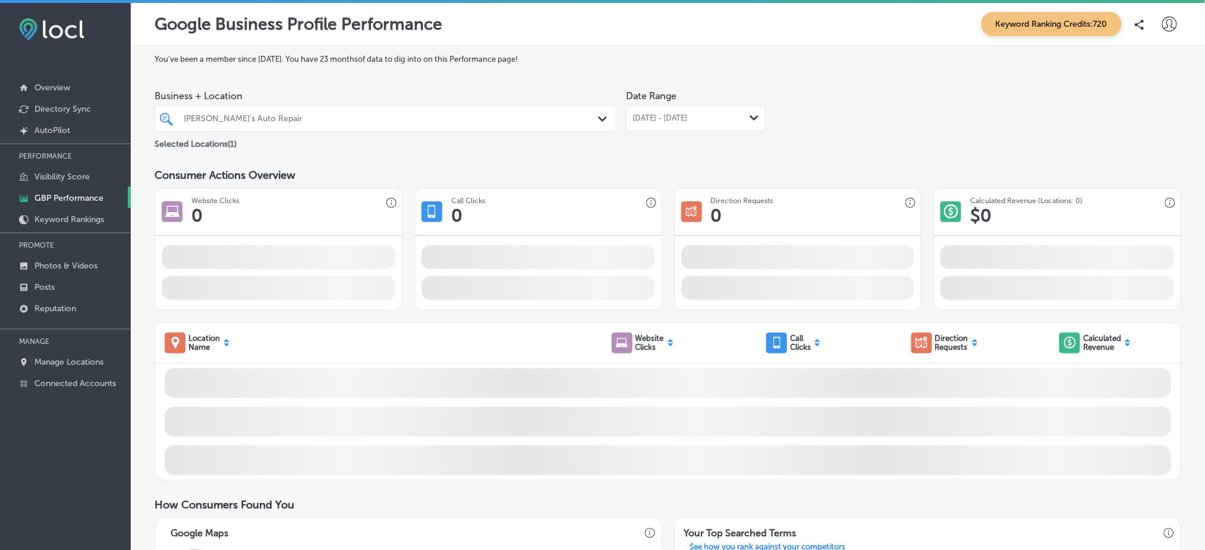
click at [651, 153] on div "You've been a member since April, 2025 . You have 23 months of data to dig into…" at bounding box center [668, 523] width 1026 height 936
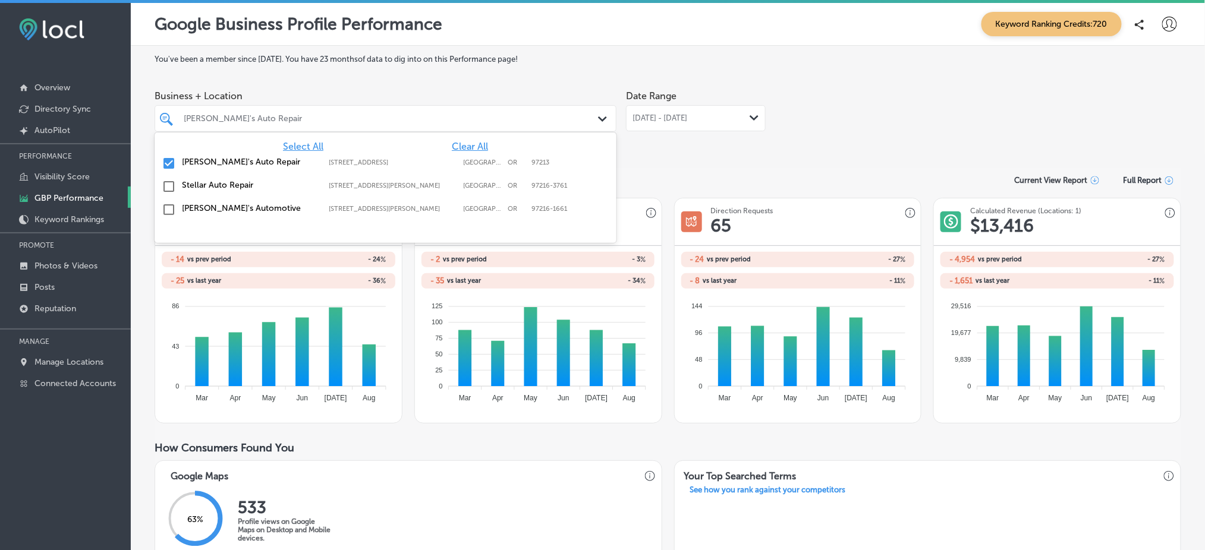
click at [600, 114] on div "Path Created with Sketch." at bounding box center [604, 119] width 13 height 13
click at [166, 162] on input "checkbox" at bounding box center [169, 163] width 14 height 14
click at [166, 185] on input "checkbox" at bounding box center [169, 186] width 14 height 14
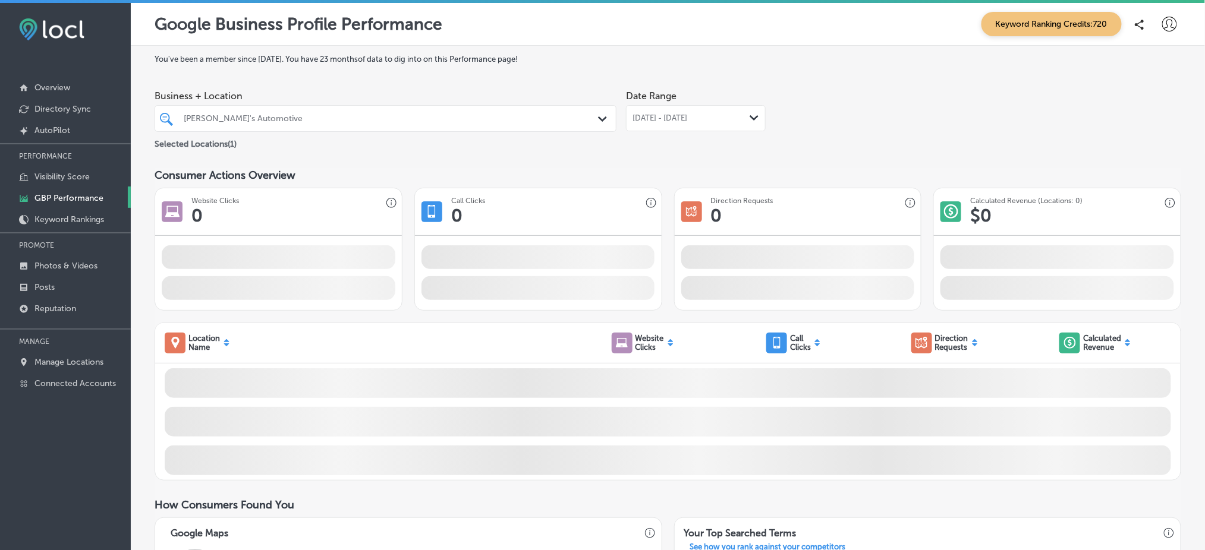
click at [654, 166] on div "You've been a member since April, 2025 . You have 23 months of data to dig into…" at bounding box center [668, 523] width 1026 height 936
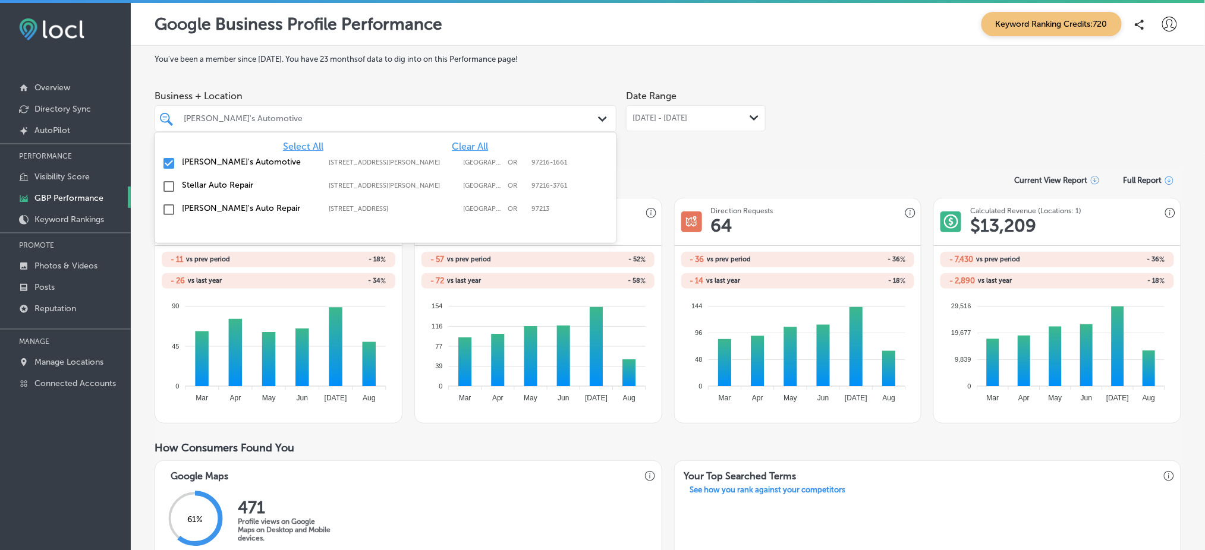
click at [598, 120] on polygon at bounding box center [602, 118] width 9 height 5
click at [166, 164] on input "checkbox" at bounding box center [169, 163] width 14 height 14
click at [166, 165] on input "checkbox" at bounding box center [169, 163] width 14 height 14
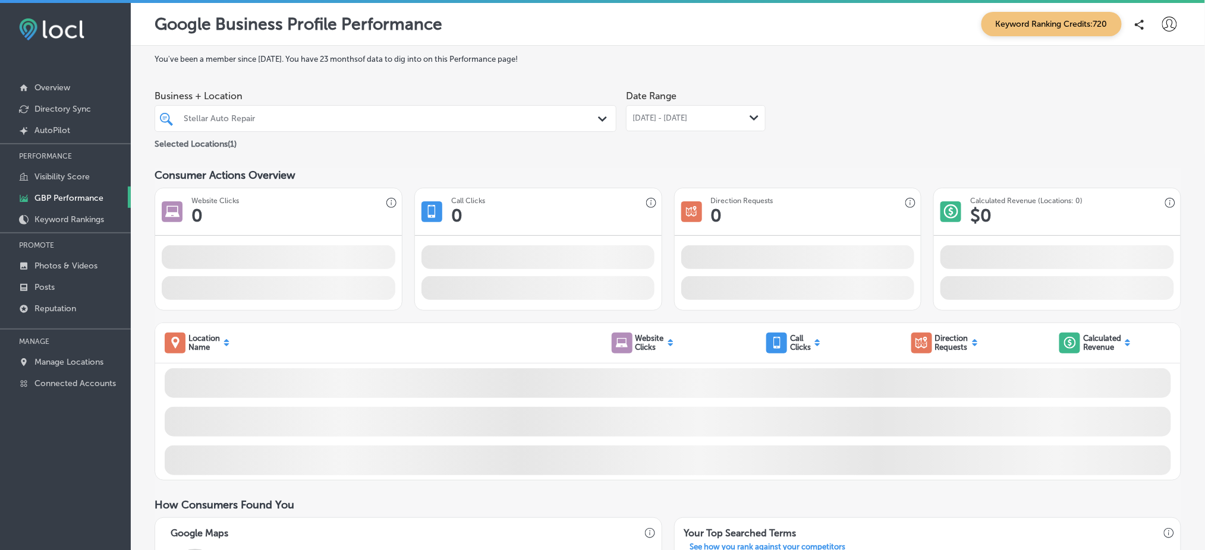
click at [714, 138] on div "Date Range Aug 01, 2025 - Aug 22, 2025 Path Created with Sketch." at bounding box center [696, 117] width 140 height 67
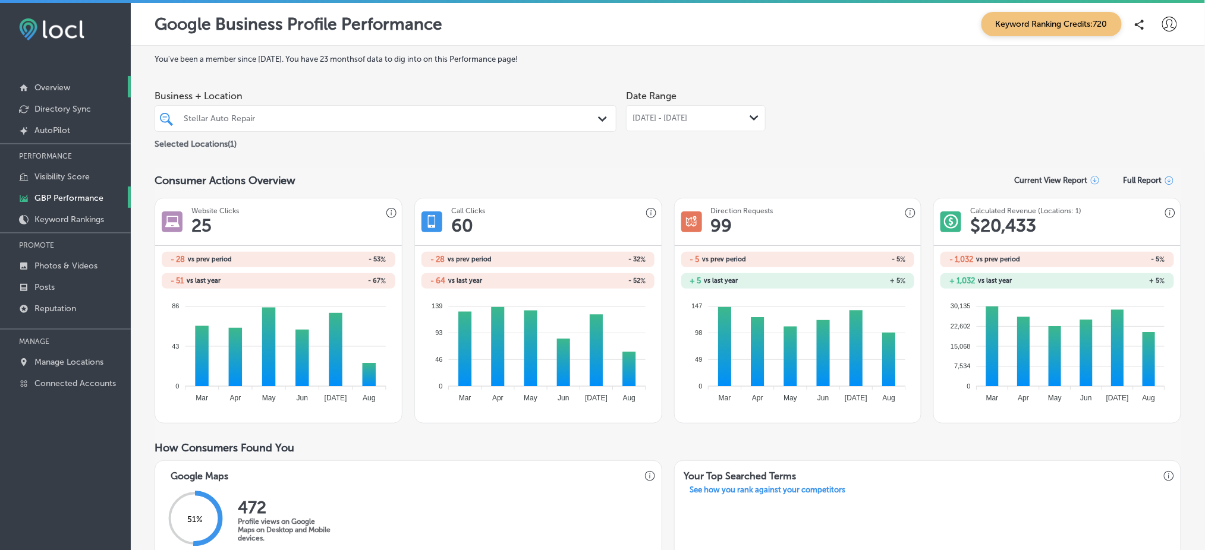
click at [68, 89] on p "Overview" at bounding box center [52, 88] width 36 height 10
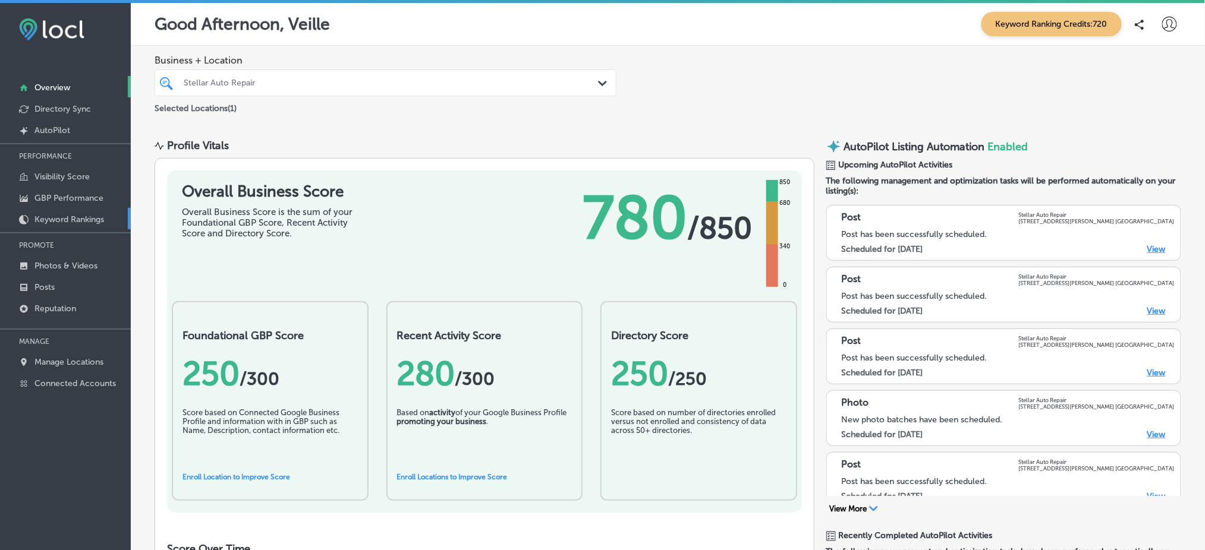
click at [77, 215] on p "Keyword Rankings" at bounding box center [69, 220] width 70 height 10
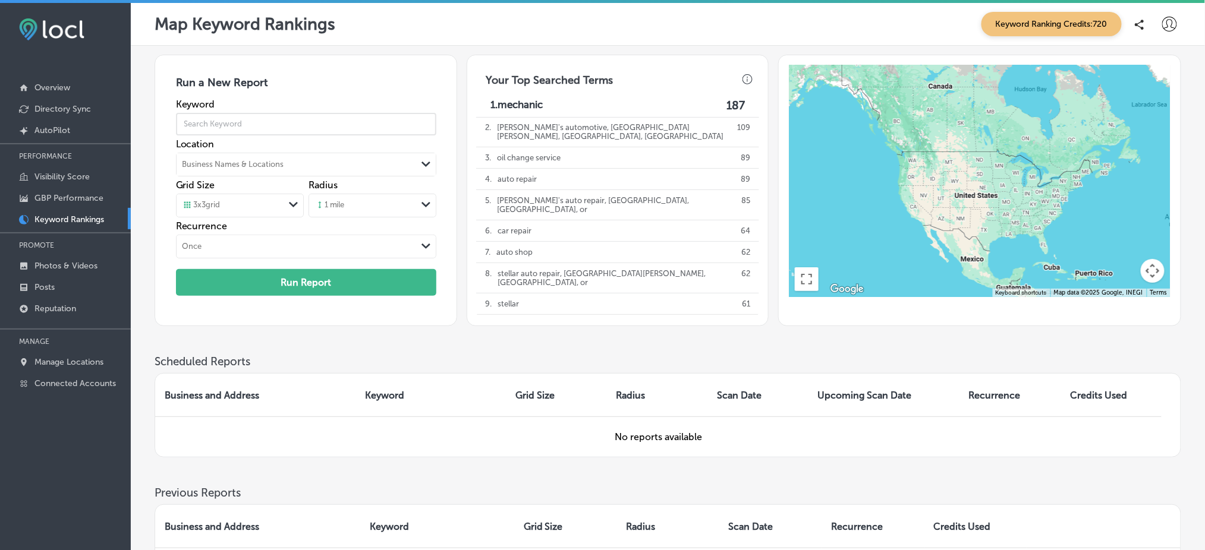
click at [316, 122] on input "text" at bounding box center [306, 124] width 260 height 33
type input "mechanic"
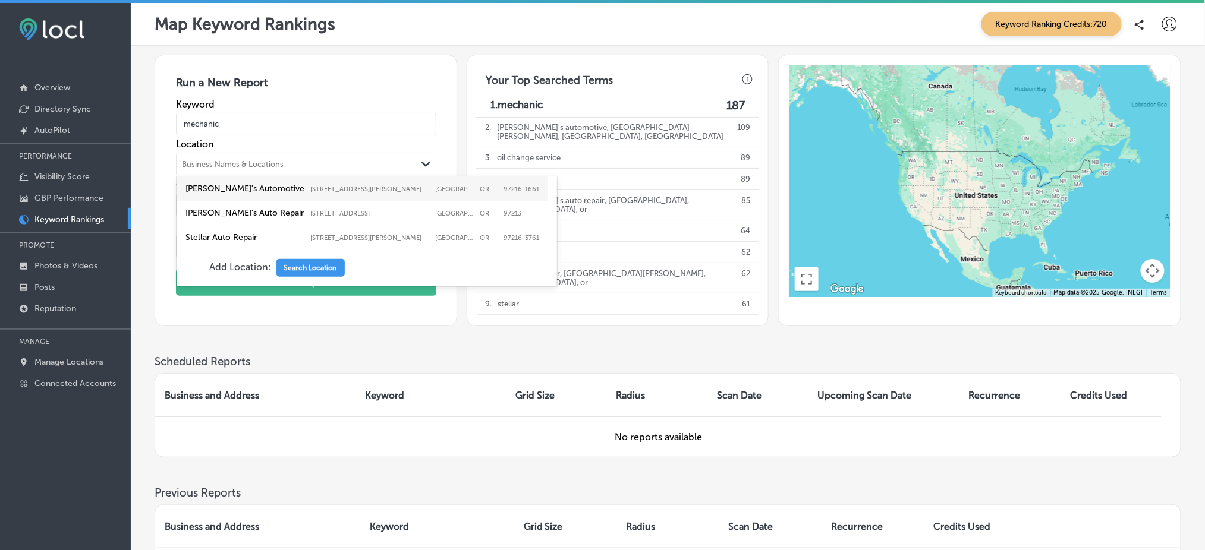
click at [427, 170] on div "Path Created with Sketch." at bounding box center [426, 164] width 19 height 19
click at [401, 189] on label "8804 Southeast Stark Street" at bounding box center [370, 189] width 119 height 8
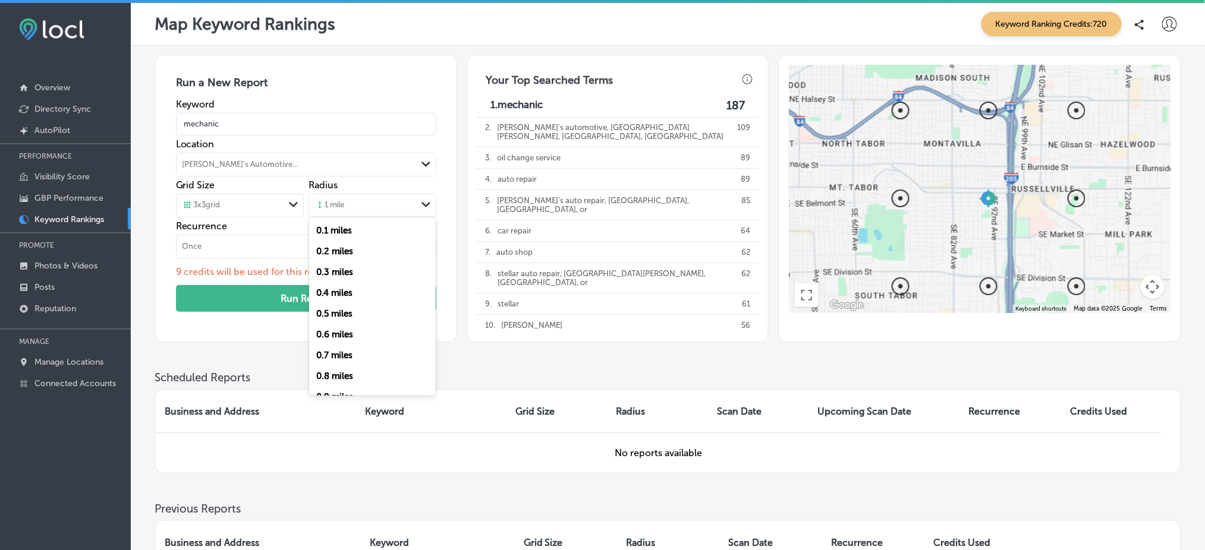
click at [424, 209] on div "Path Created with Sketch." at bounding box center [426, 206] width 19 height 20
click at [370, 305] on div "5 miles" at bounding box center [372, 306] width 127 height 21
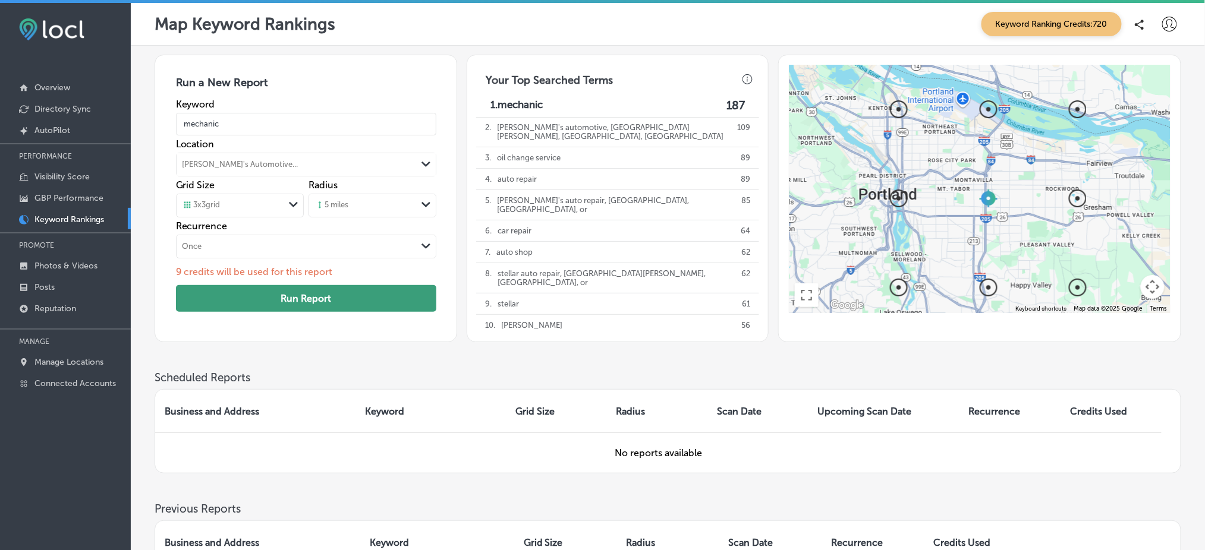
click at [319, 304] on button "Run Report" at bounding box center [306, 298] width 260 height 27
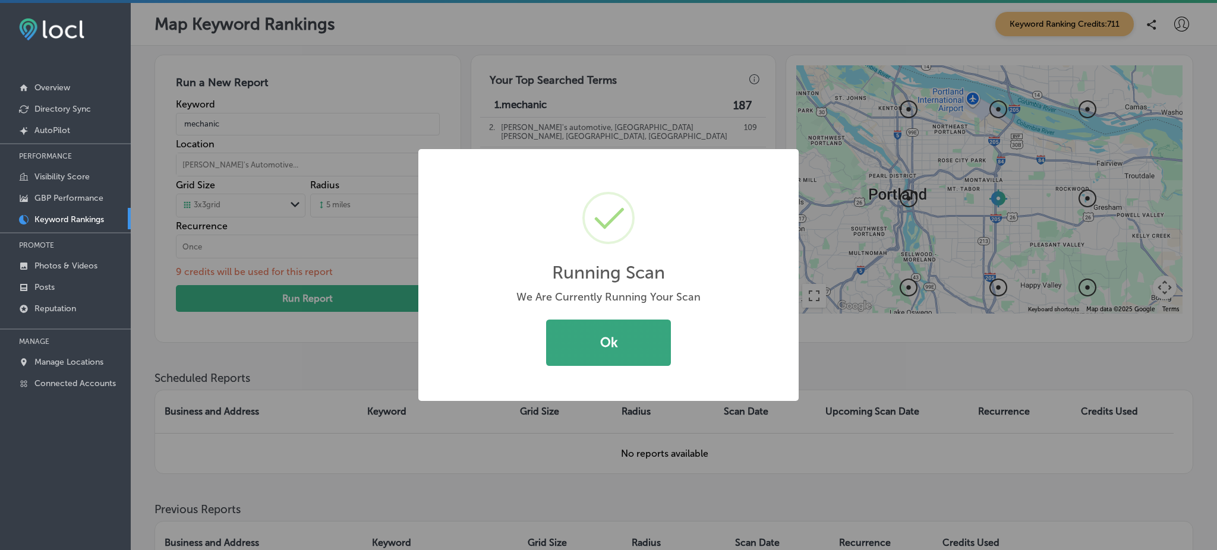
click at [597, 345] on button "Ok" at bounding box center [608, 343] width 125 height 46
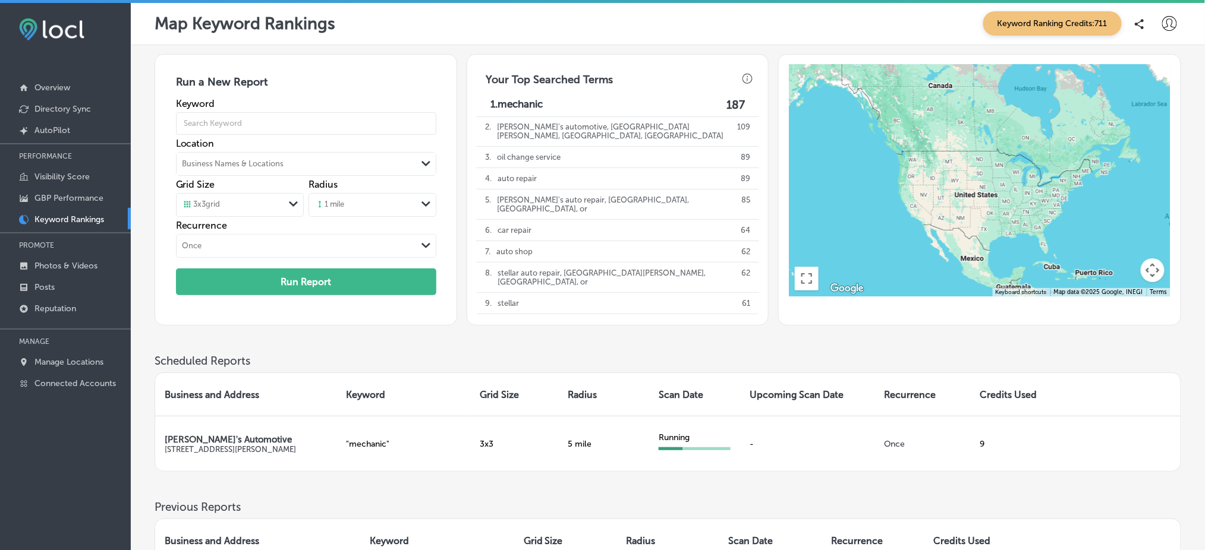
scroll to position [1, 0]
click at [86, 201] on link "GBP Performance" at bounding box center [65, 197] width 131 height 21
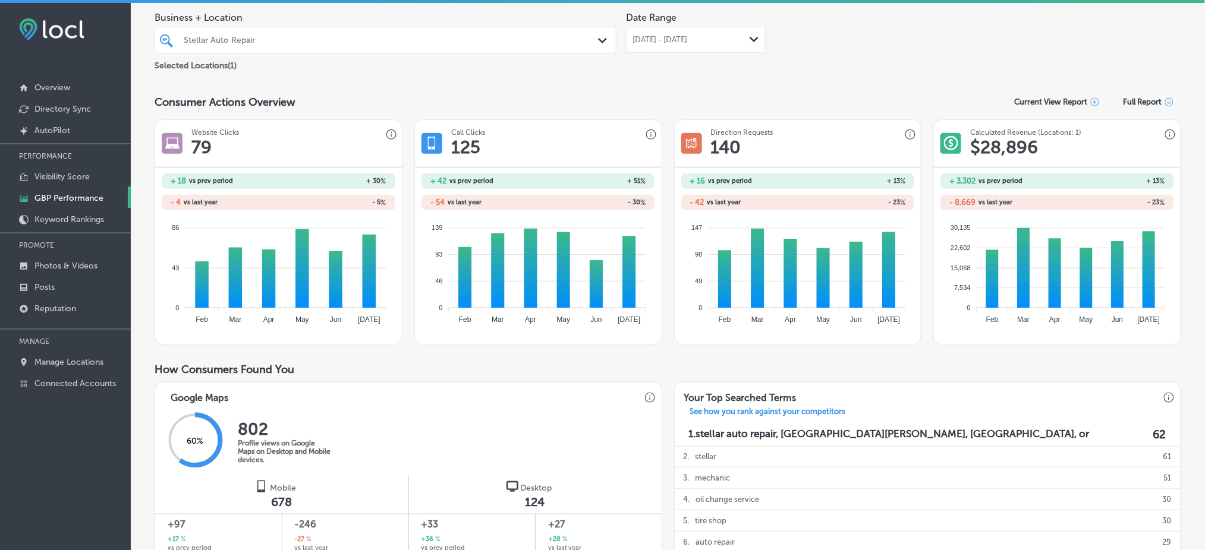
scroll to position [74, 0]
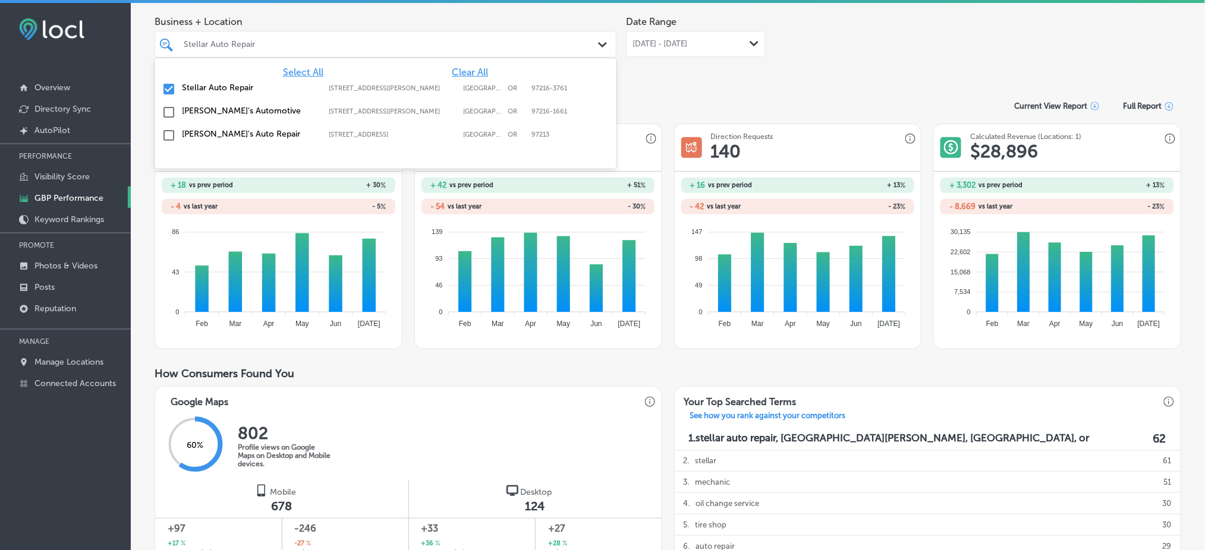
click at [604, 35] on div "Stellar Auto Repair Path Created with Sketch." at bounding box center [385, 44] width 461 height 18
click at [169, 92] on input "checkbox" at bounding box center [169, 89] width 14 height 14
click at [174, 107] on input "checkbox" at bounding box center [169, 112] width 14 height 14
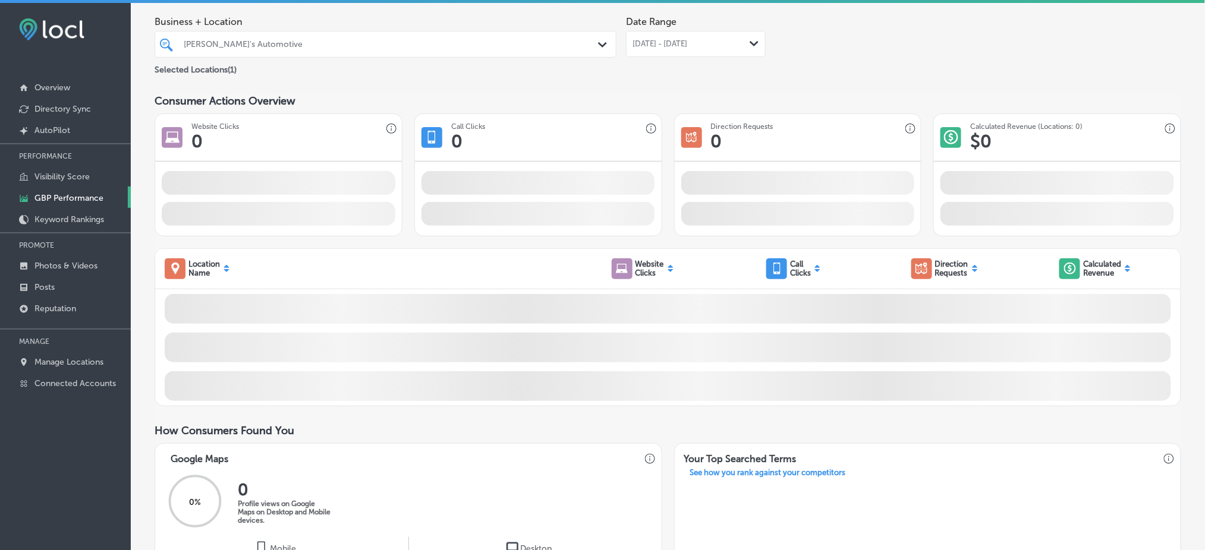
click at [669, 109] on section "Consumer Actions Overview Website Clicks 0 Call Clicks 0 iconmonstr-map-5 copy …" at bounding box center [668, 165] width 1026 height 142
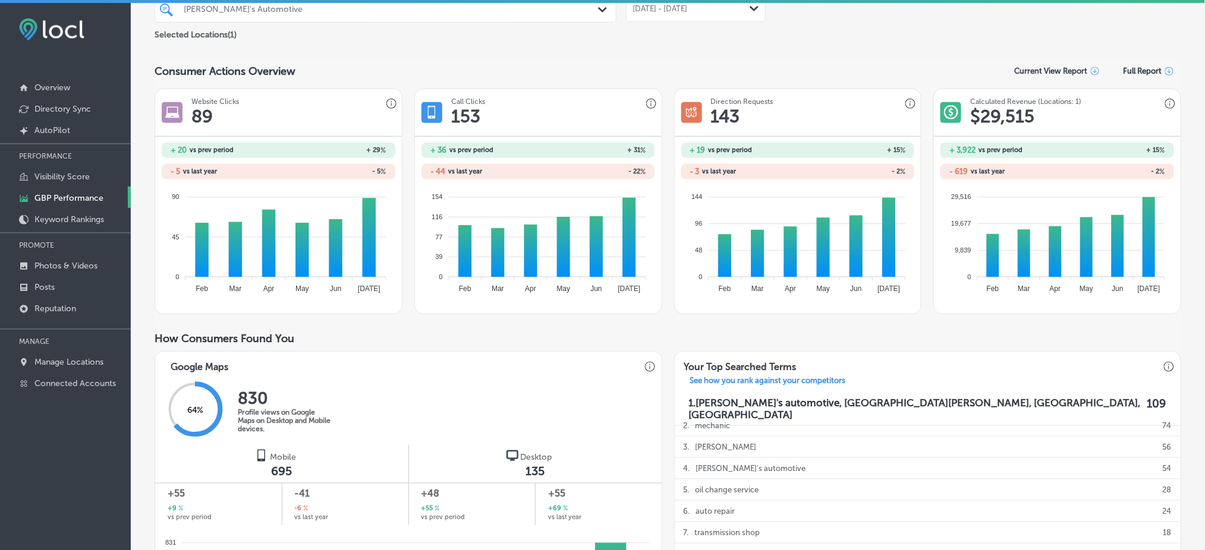
scroll to position [62, 0]
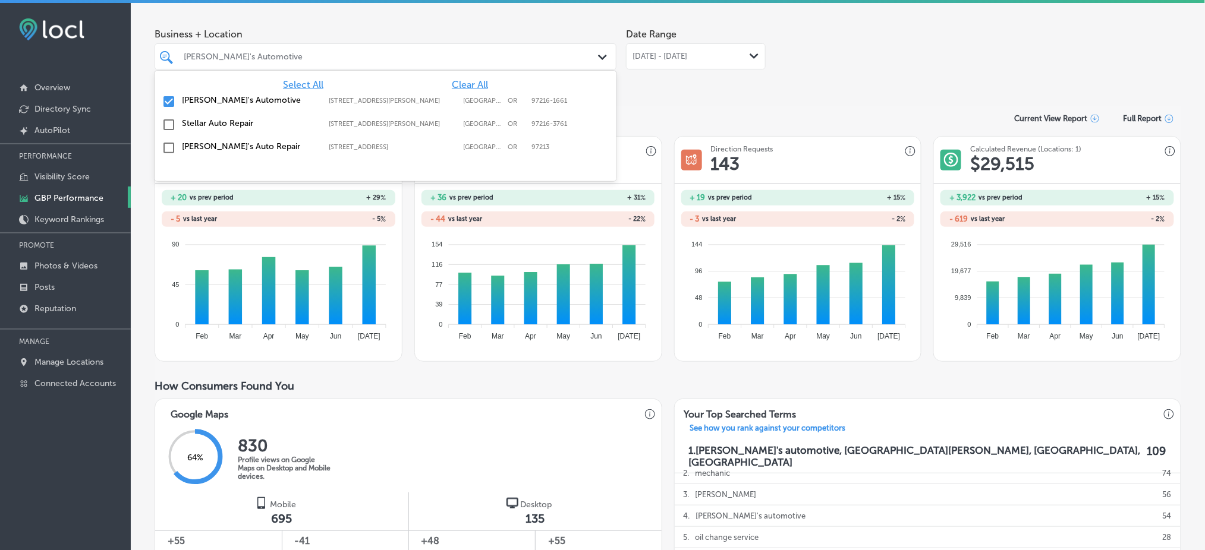
click at [592, 64] on div "Arthur's Automotive Path Created with Sketch." at bounding box center [385, 57] width 461 height 18
click at [169, 102] on input "checkbox" at bounding box center [169, 101] width 14 height 14
click at [169, 147] on input "checkbox" at bounding box center [169, 148] width 14 height 14
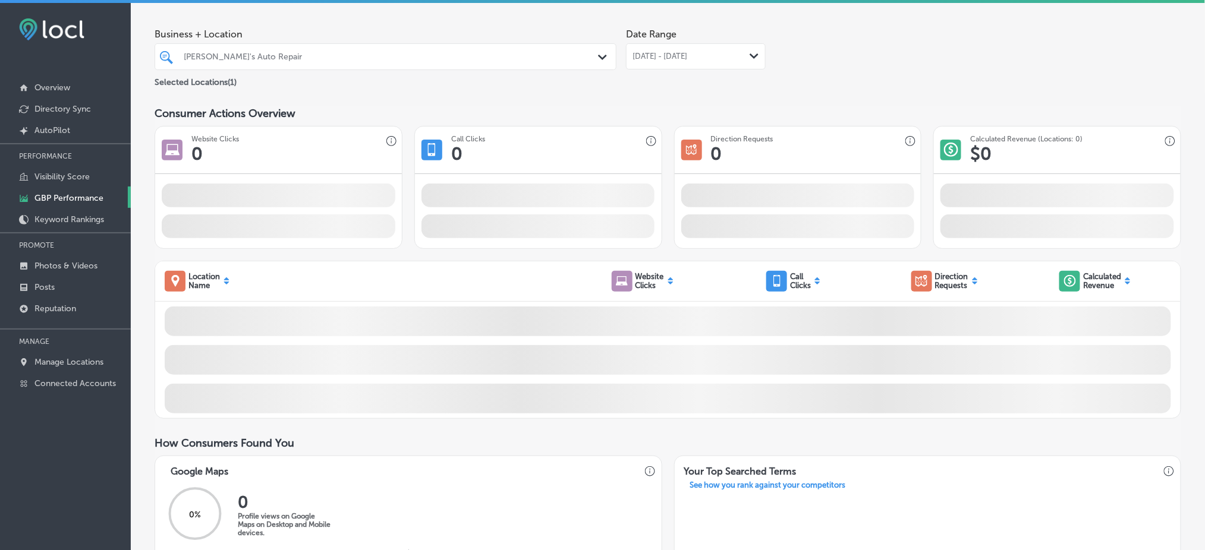
click at [647, 115] on div "Consumer Actions Overview" at bounding box center [668, 113] width 1026 height 13
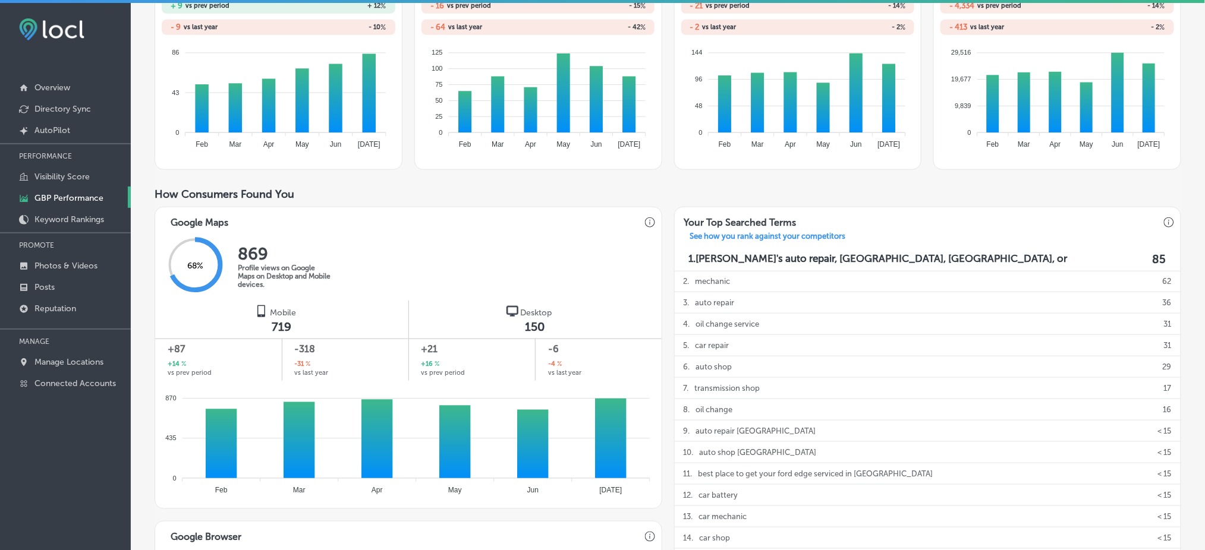
scroll to position [255, 0]
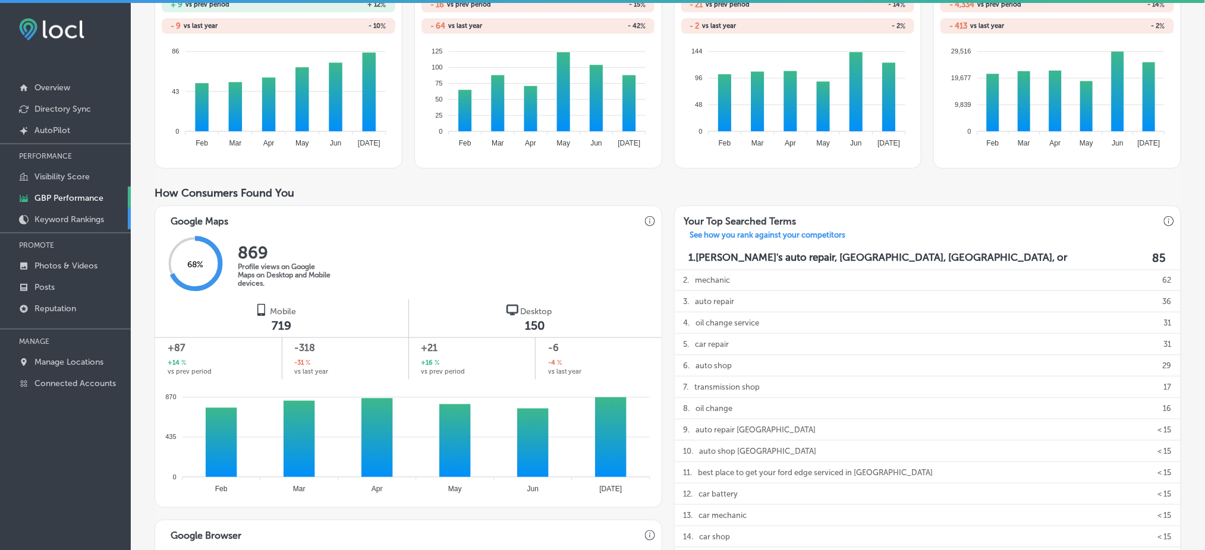
click at [70, 215] on p "Keyword Rankings" at bounding box center [69, 220] width 70 height 10
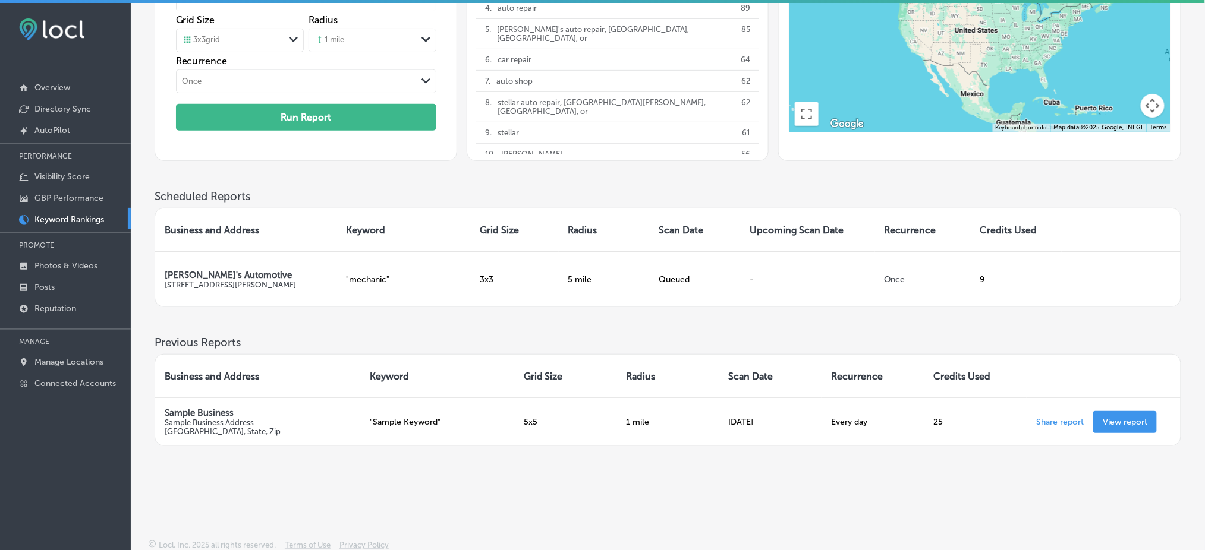
scroll to position [165, 0]
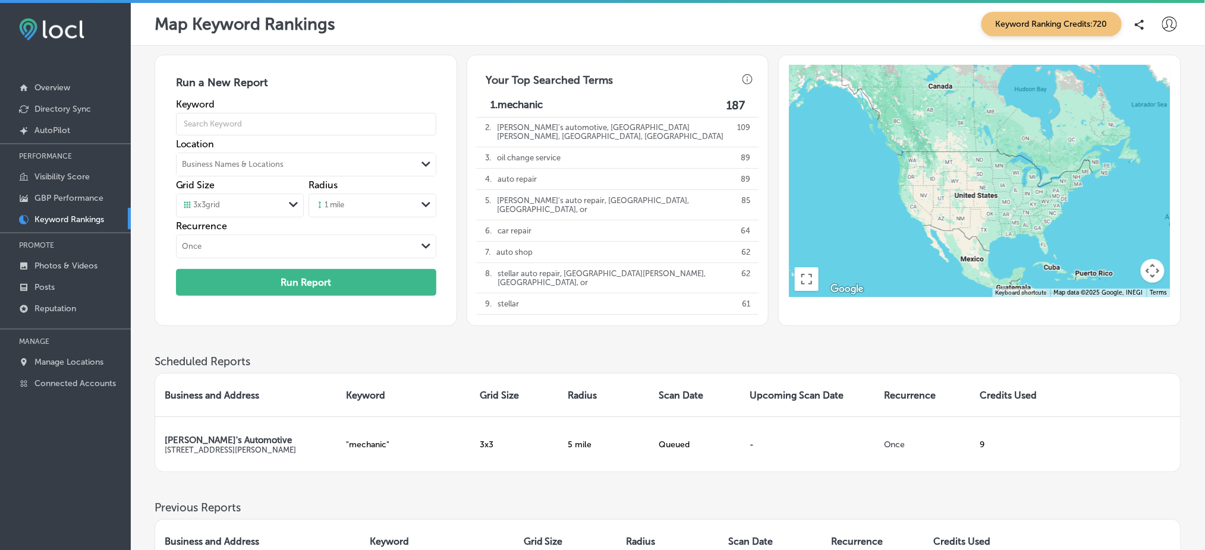
scroll to position [1, 0]
click at [1176, 24] on icon at bounding box center [1169, 23] width 15 height 15
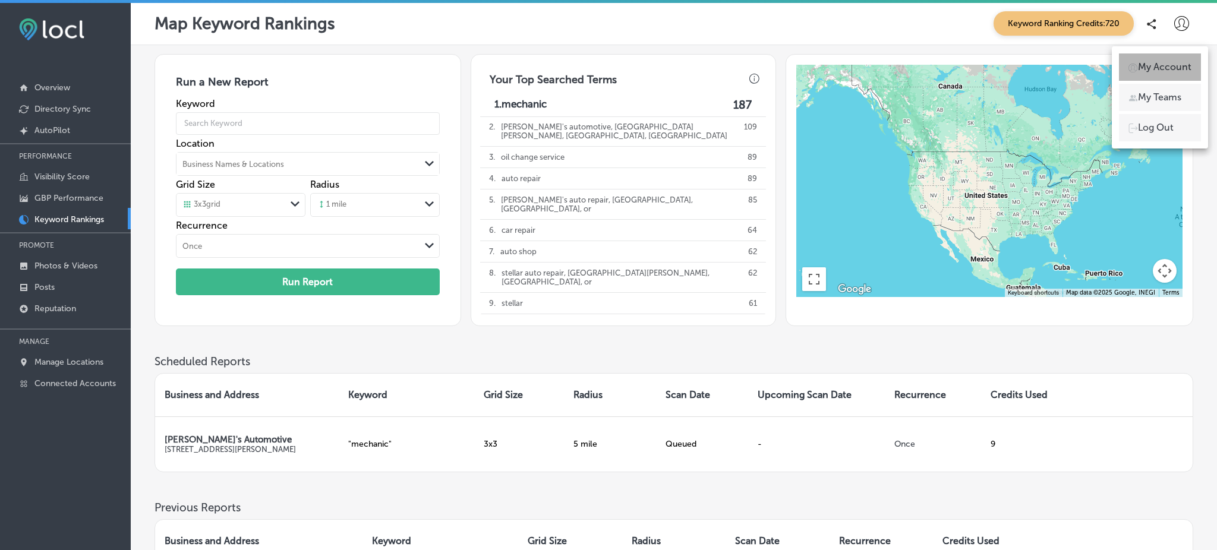
click at [1165, 65] on p "My Account" at bounding box center [1164, 67] width 53 height 14
select select "US"
